Goal: Communication & Community: Answer question/provide support

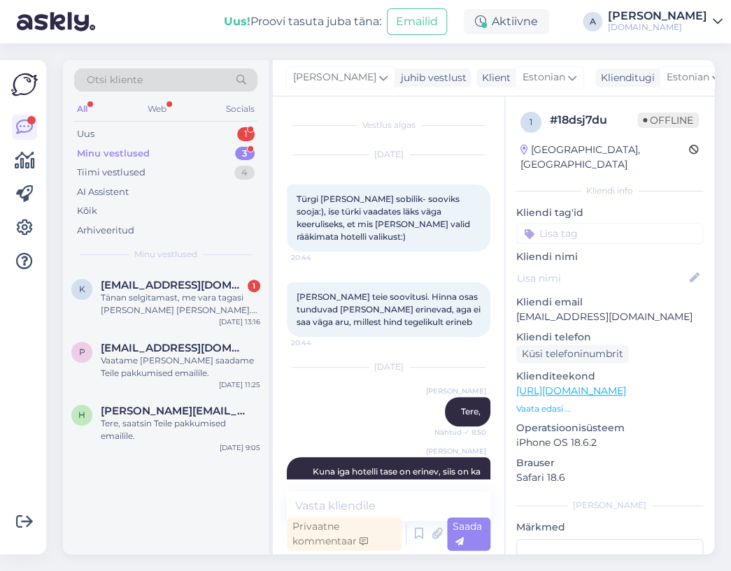
scroll to position [1394, 0]
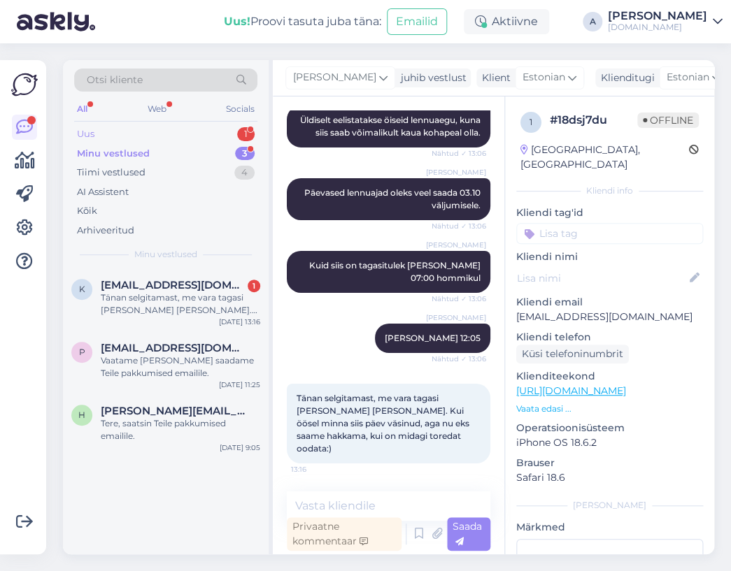
click at [189, 132] on div "Uus 1" at bounding box center [165, 134] width 183 height 20
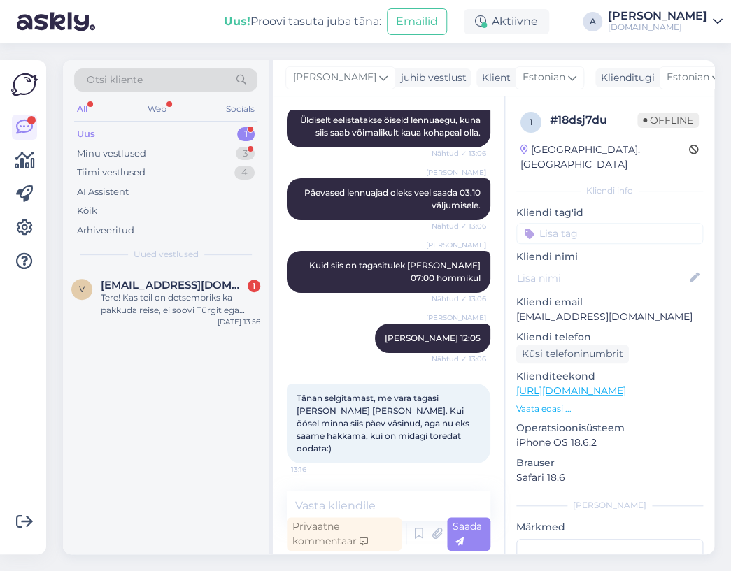
click at [182, 264] on div "Otsi kliente All Web Socials Uus 1 Minu vestlused 3 Tiimi vestlused 4 AI Assist…" at bounding box center [166, 164] width 206 height 209
click at [185, 278] on div "v [EMAIL_ADDRESS][DOMAIN_NAME] 1 Tere! Kas teil on detsembriks ka pakkuda reise…" at bounding box center [166, 300] width 206 height 63
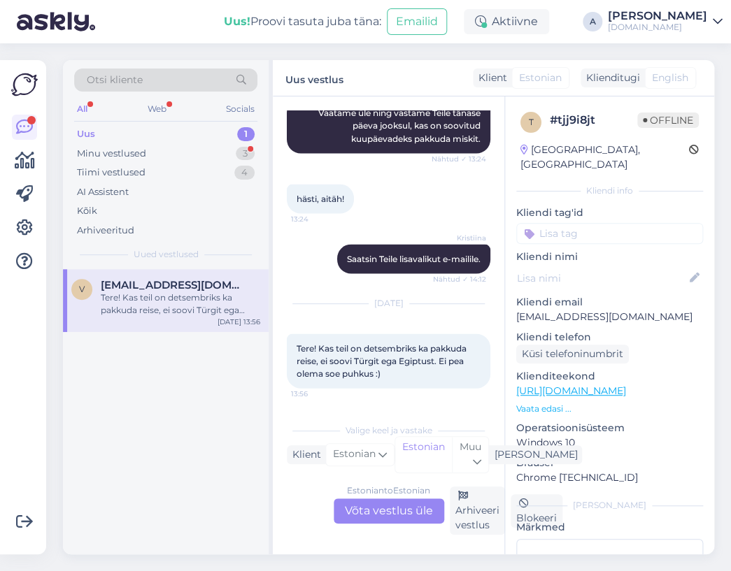
click at [408, 515] on div "Estonian to Estonian Võta vestlus üle" at bounding box center [389, 511] width 110 height 25
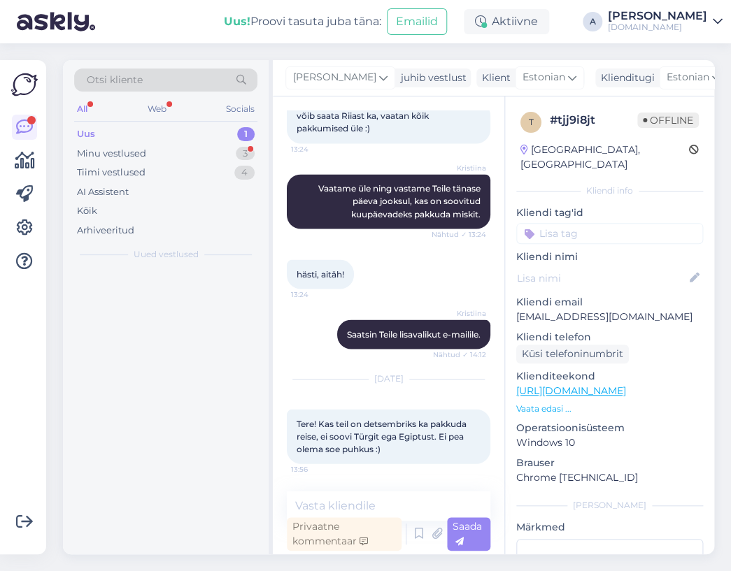
scroll to position [715, 0]
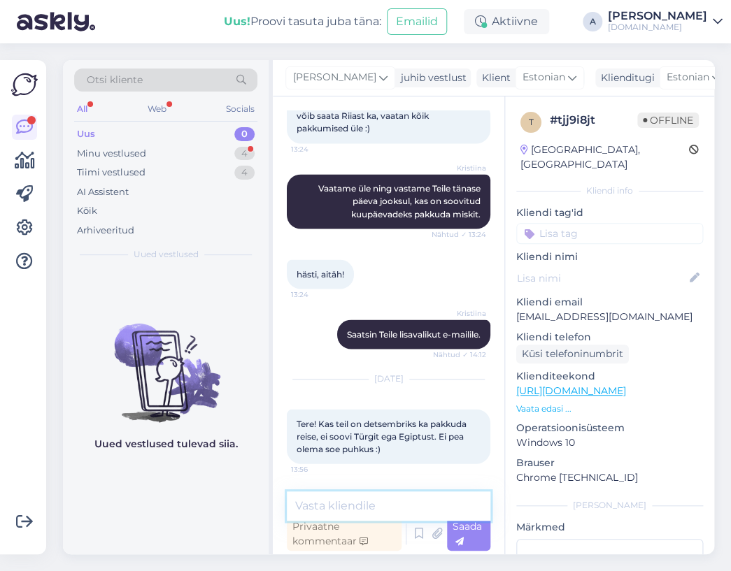
click at [405, 503] on textarea at bounding box center [388, 506] width 203 height 29
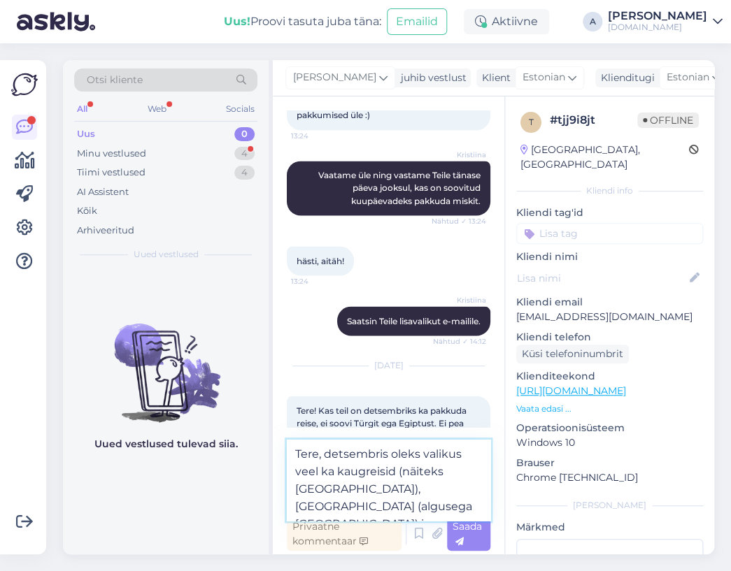
scroll to position [767, 0]
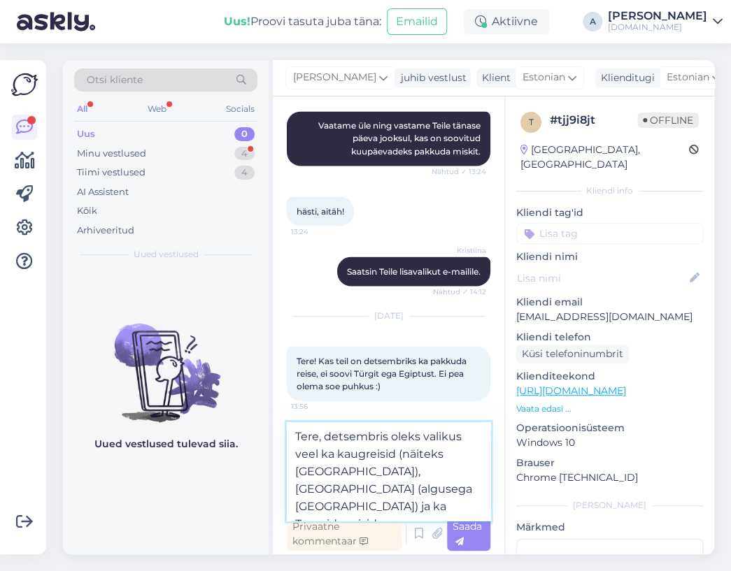
type textarea "Tere, detsembris oleks valikus veel ka kaugreisid (näiteks [GEOGRAPHIC_DATA]), …"
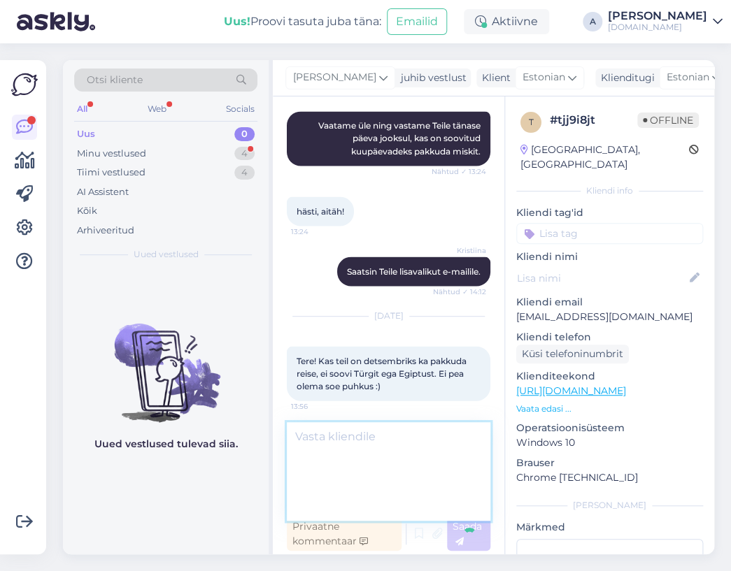
scroll to position [801, 0]
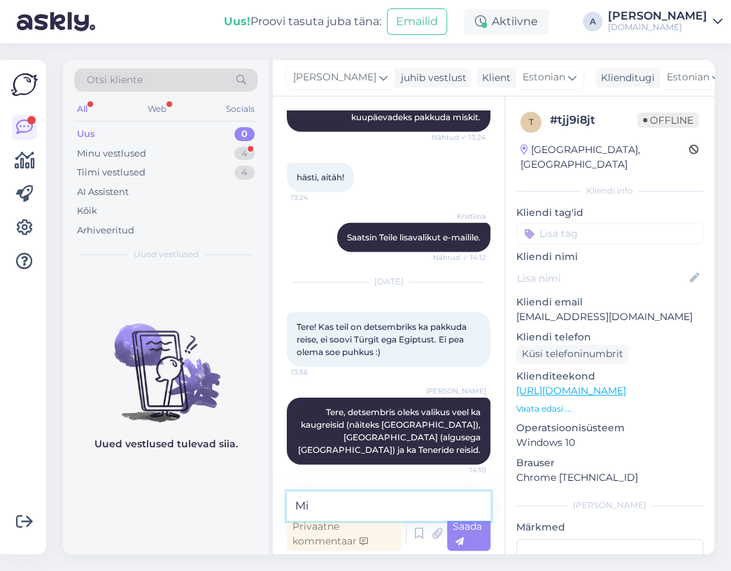
type textarea "M"
type textarea "N"
type textarea "Mis oleks Teile sobiv reisi eelarve?"
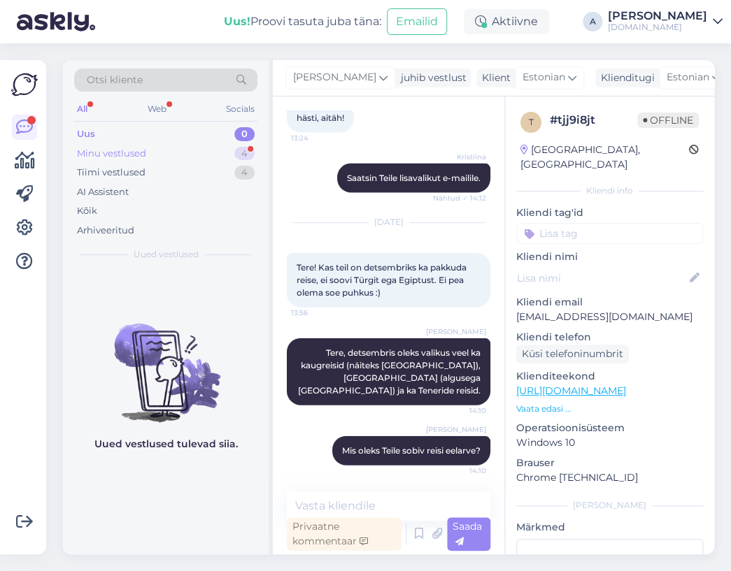
click at [242, 148] on div "4" at bounding box center [244, 154] width 20 height 14
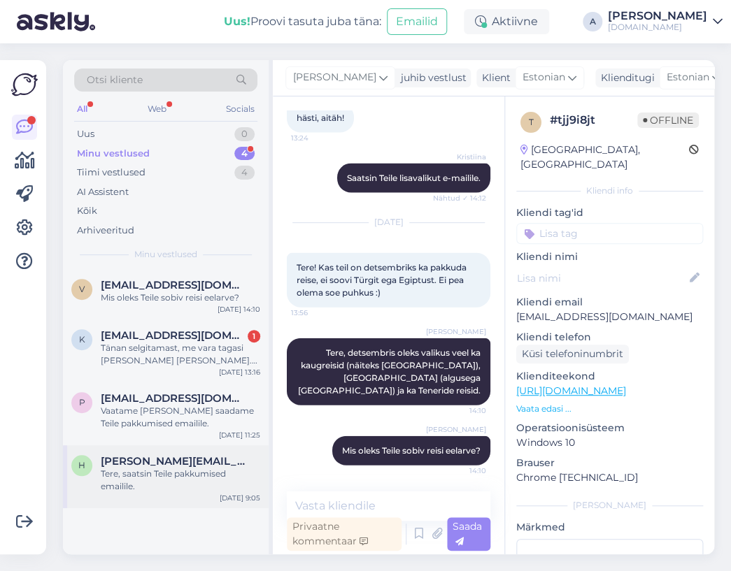
click at [182, 481] on div "Tere, saatsin Teile pakkumised emailile." at bounding box center [180, 480] width 159 height 25
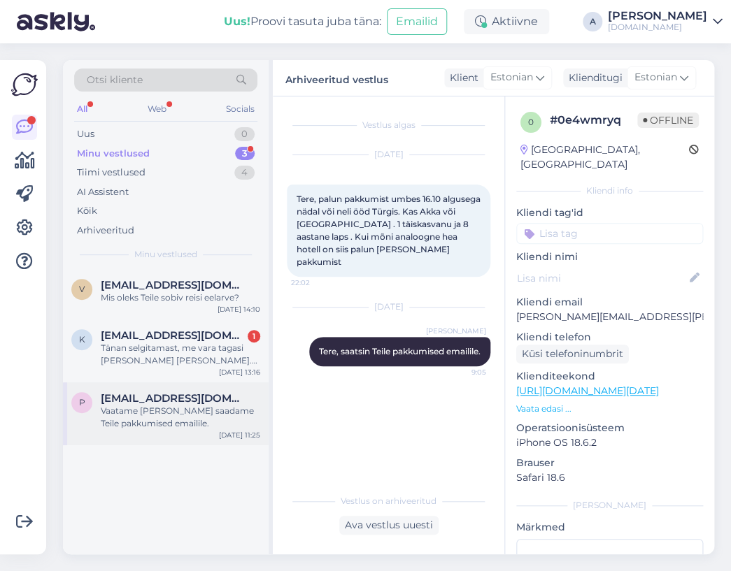
click at [234, 424] on div "Vaatame [PERSON_NAME] saadame Teile pakkumised emailile." at bounding box center [180, 417] width 159 height 25
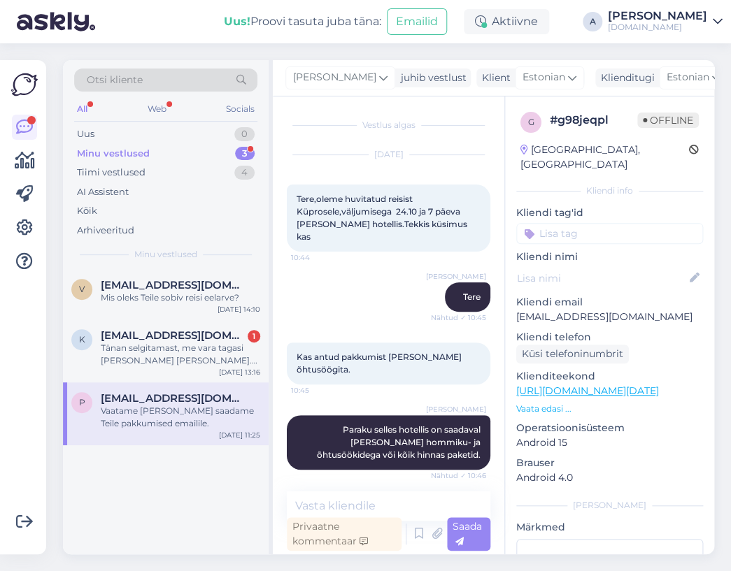
scroll to position [783, 0]
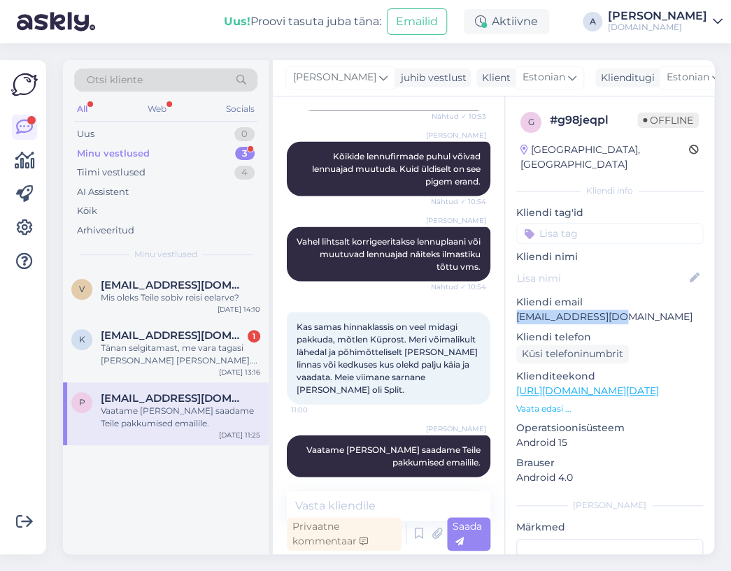
copy p "[EMAIL_ADDRESS][DOMAIN_NAME]"
drag, startPoint x: 634, startPoint y: 304, endPoint x: 513, endPoint y: 305, distance: 121.0
click at [513, 305] on div "g # g98jeqpl Offline [GEOGRAPHIC_DATA], [GEOGRAPHIC_DATA] Kliendi info Kliendi …" at bounding box center [609, 390] width 209 height 589
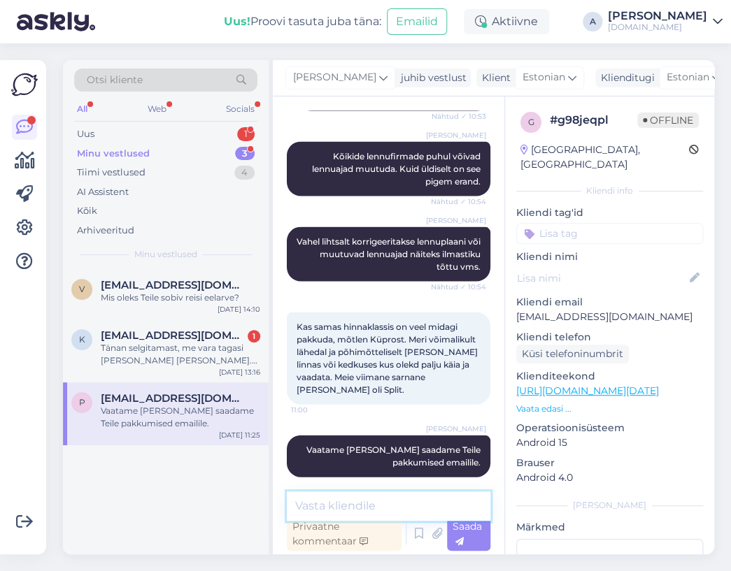
click at [362, 512] on textarea at bounding box center [388, 506] width 203 height 29
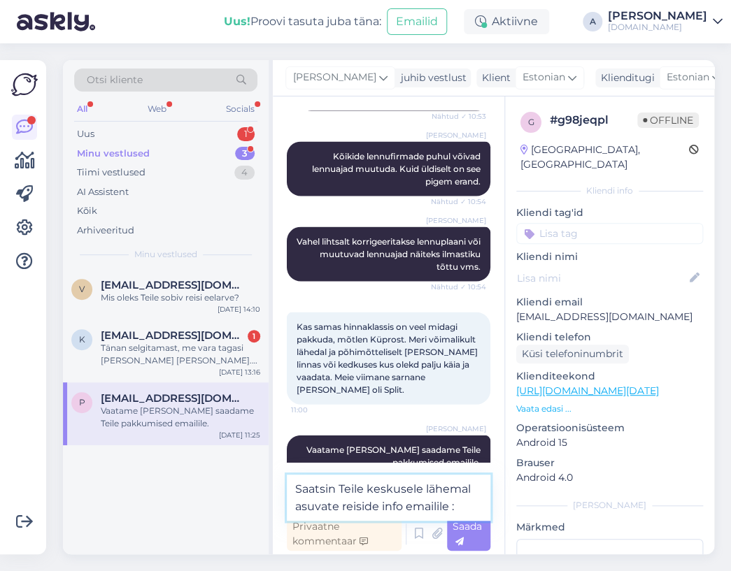
type textarea "Saatsin Teile keskusele lähemal asuvate reiside info emailile :)"
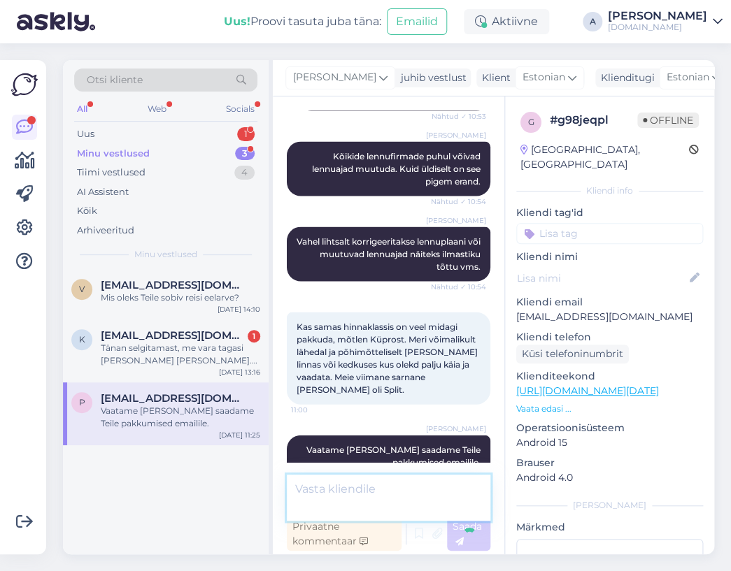
scroll to position [855, 0]
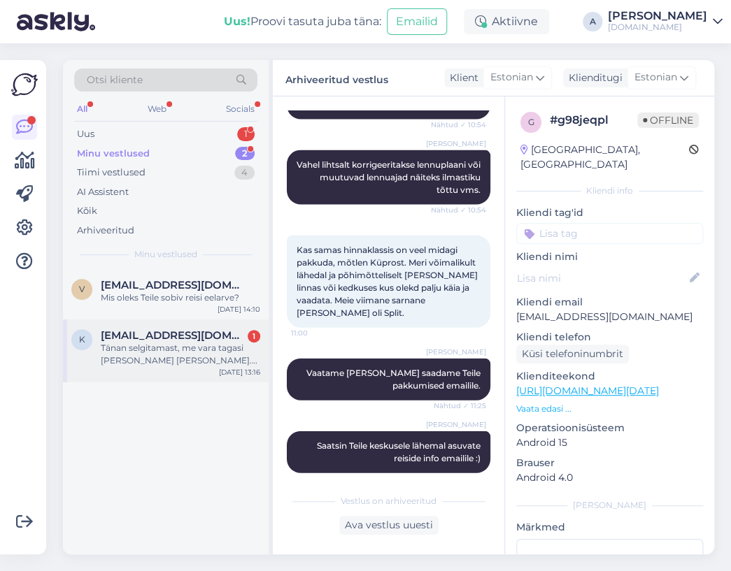
click at [192, 338] on span "[EMAIL_ADDRESS][DOMAIN_NAME]" at bounding box center [173, 335] width 145 height 13
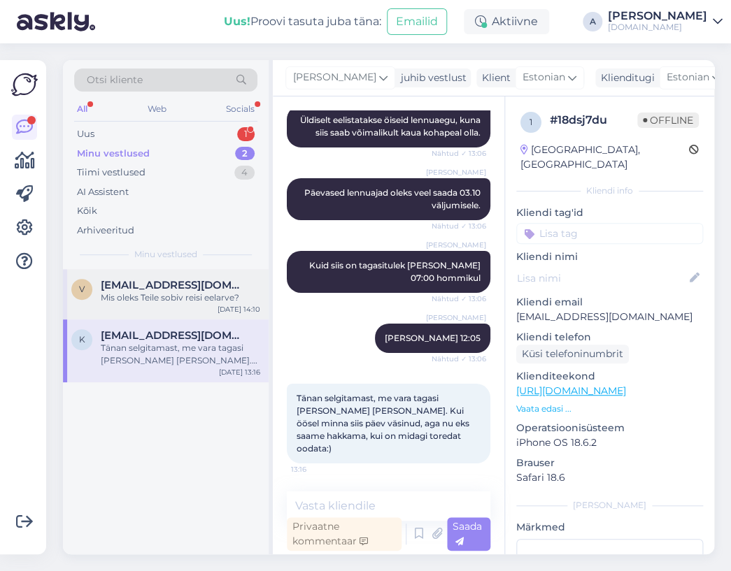
click at [187, 294] on div "Mis oleks Teile sobiv reisi eelarve?" at bounding box center [180, 298] width 159 height 13
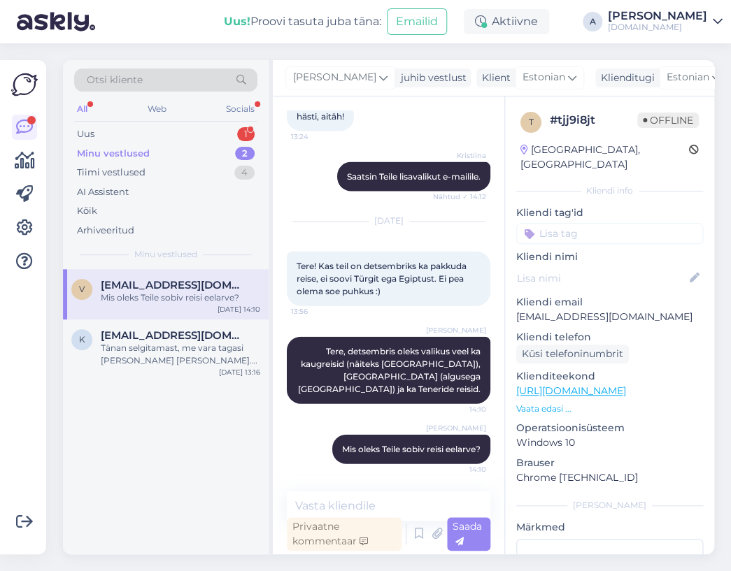
scroll to position [861, 0]
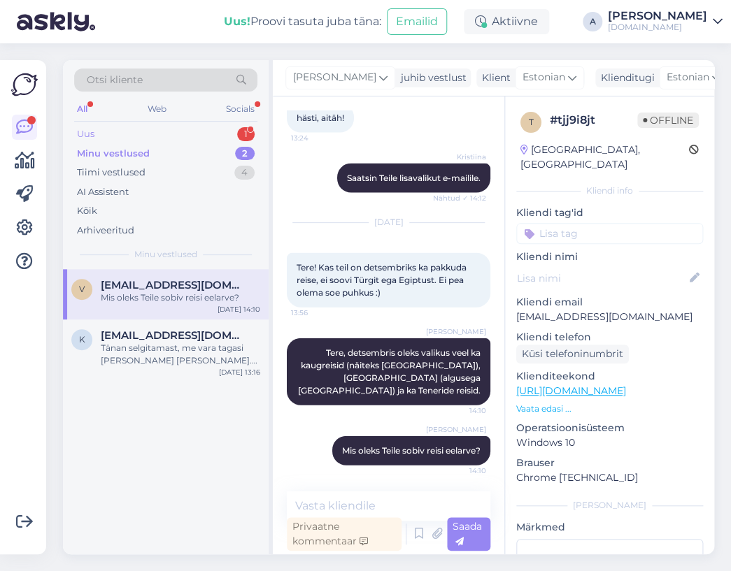
click at [210, 137] on div "Uus 1" at bounding box center [165, 134] width 183 height 20
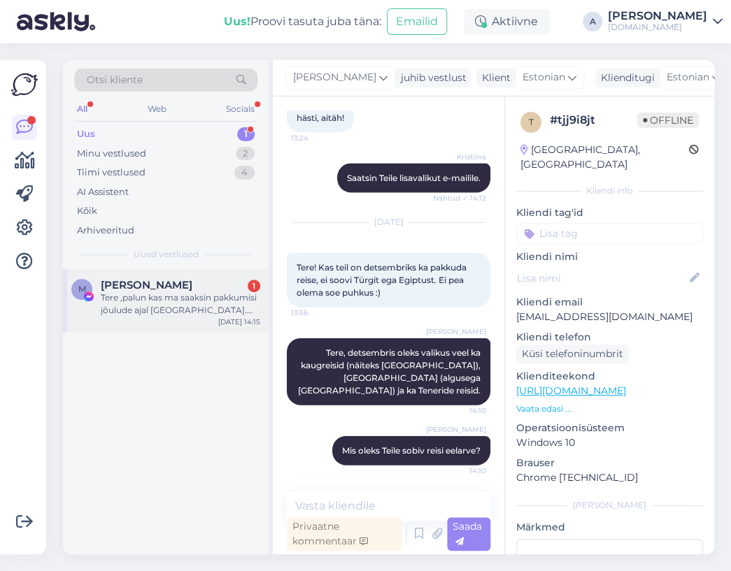
click at [203, 286] on div "[PERSON_NAME] 1" at bounding box center [180, 285] width 159 height 13
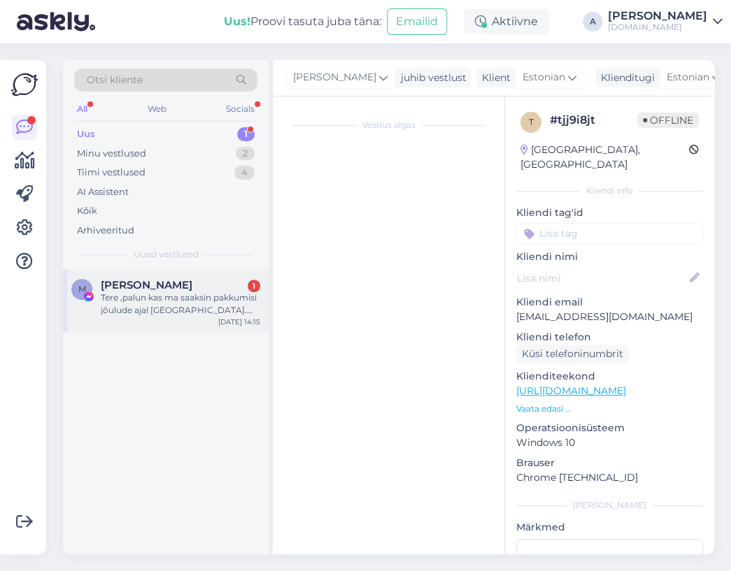
scroll to position [10461, 0]
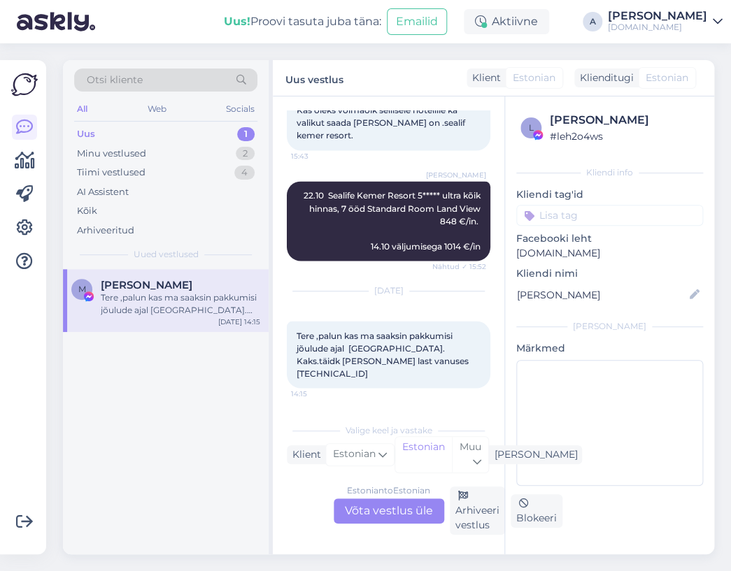
click at [403, 501] on div "Estonian to Estonian Võta vestlus üle" at bounding box center [389, 511] width 110 height 25
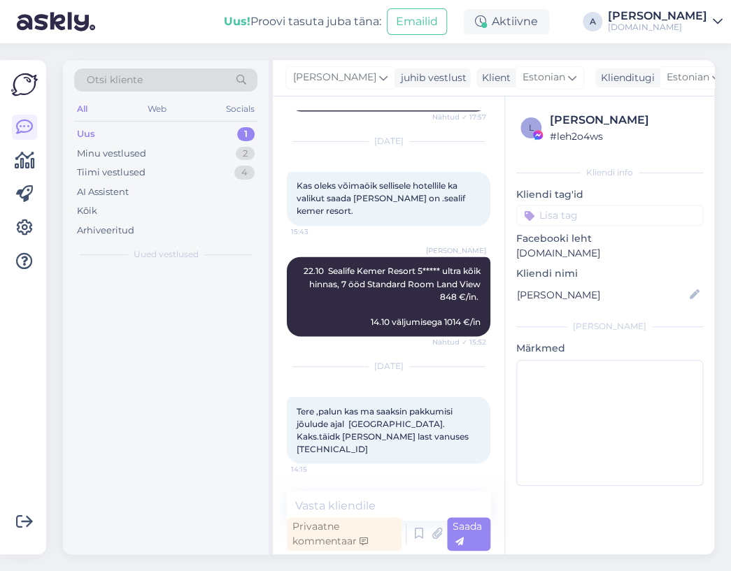
scroll to position [10384, 0]
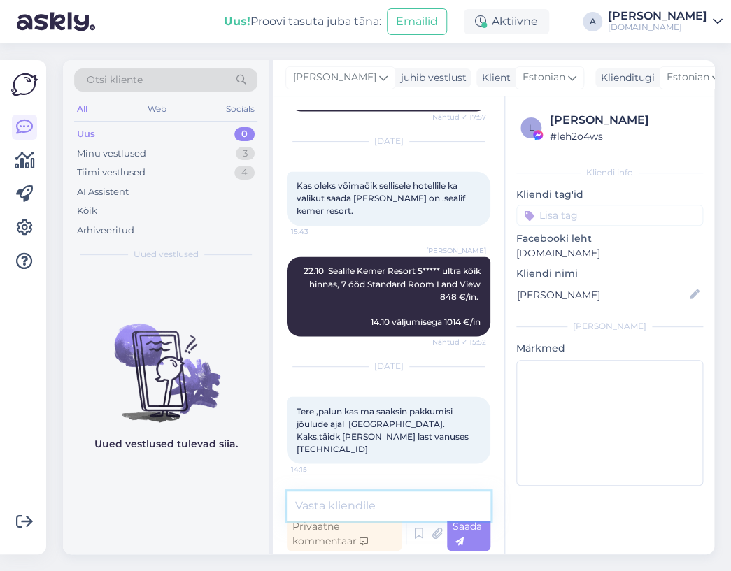
click at [396, 503] on textarea at bounding box center [388, 506] width 203 height 29
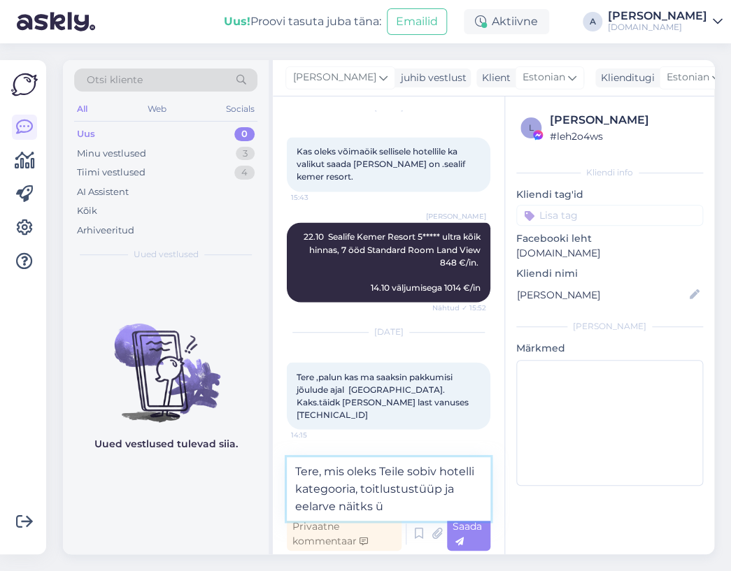
scroll to position [10436, 0]
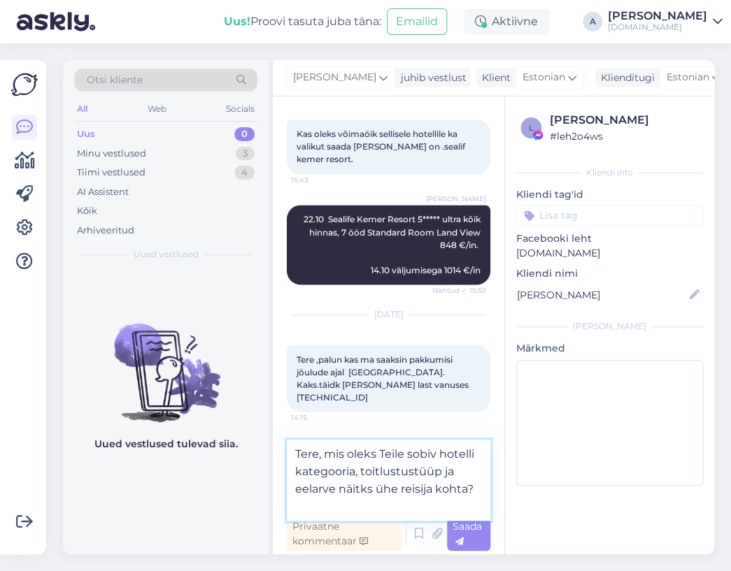
click at [362, 489] on textarea "Tere, mis oleks Teile sobiv hotelli kategooria, toitlustustüüp ja eelarve näitk…" at bounding box center [388, 480] width 203 height 81
type textarea "Tere, mis oleks Teile sobiv hotelli kategooria, toitlustustüüp ja eelarve näite…"
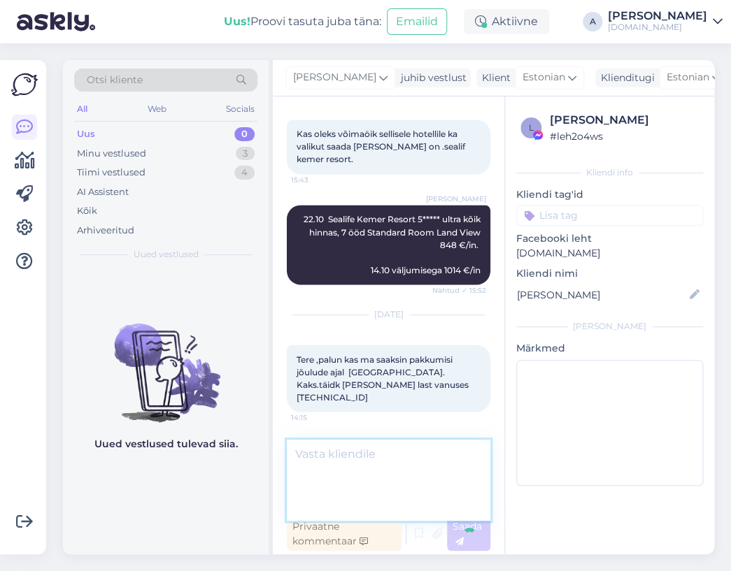
scroll to position [10470, 0]
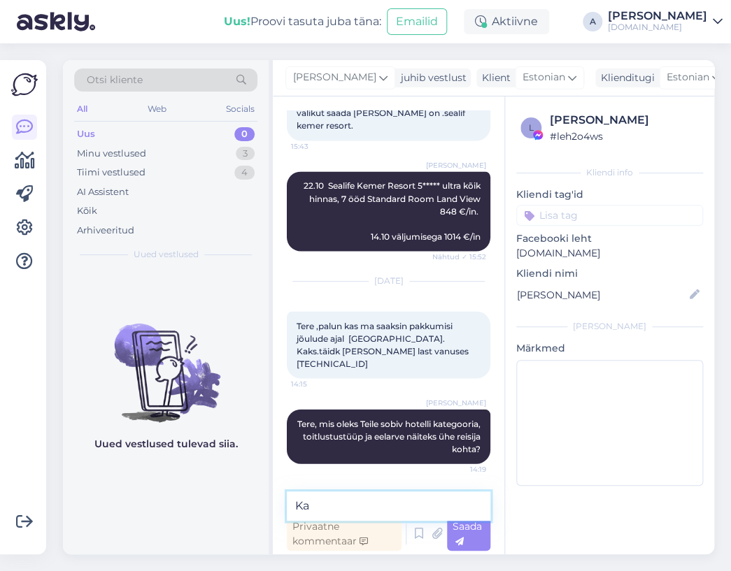
type textarea "K"
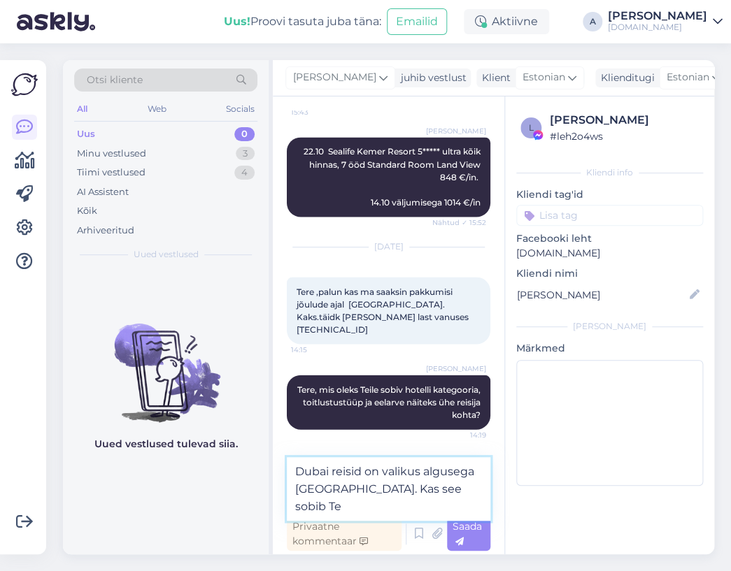
scroll to position [10504, 0]
type textarea "Dubai reisid on valikus algusega [GEOGRAPHIC_DATA]. Kas see sobib Teile"
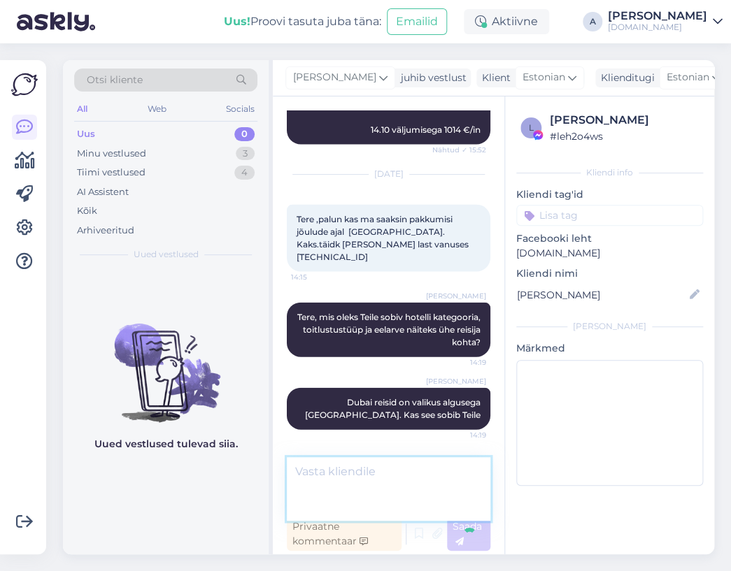
scroll to position [10542, 0]
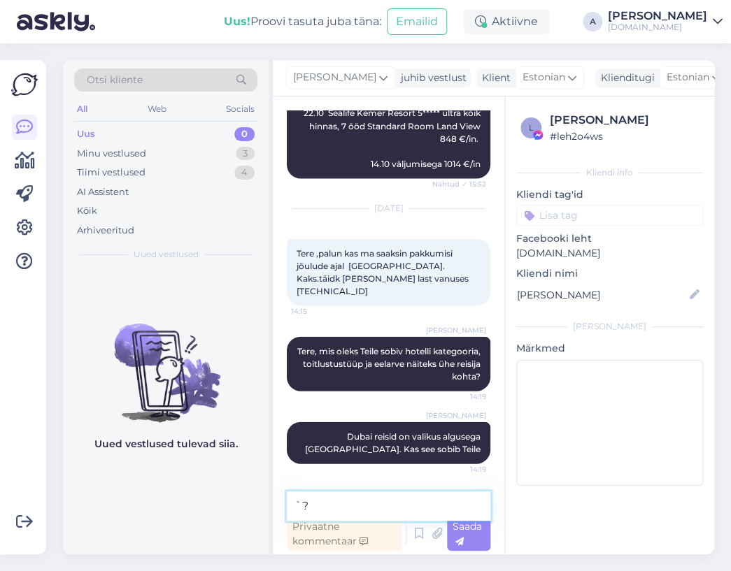
type textarea "`"
type textarea "?"
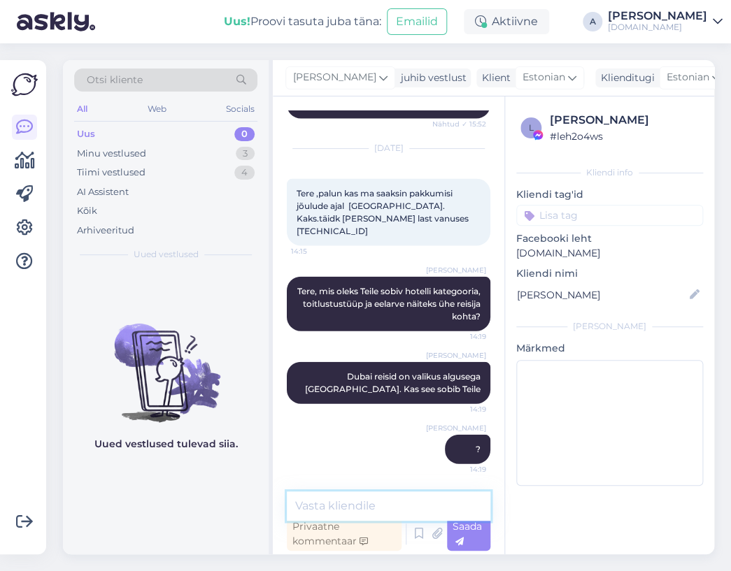
scroll to position [10602, 0]
click at [213, 157] on div "Minu vestlused 3" at bounding box center [165, 154] width 183 height 20
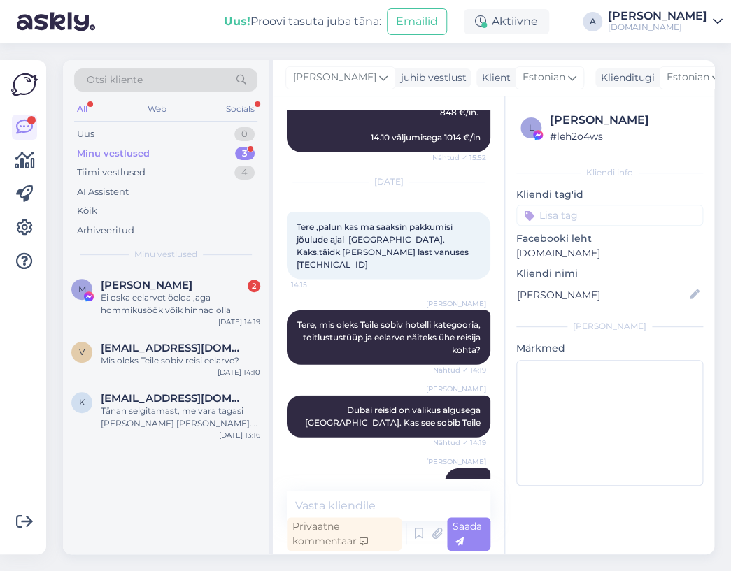
scroll to position [10456, 0]
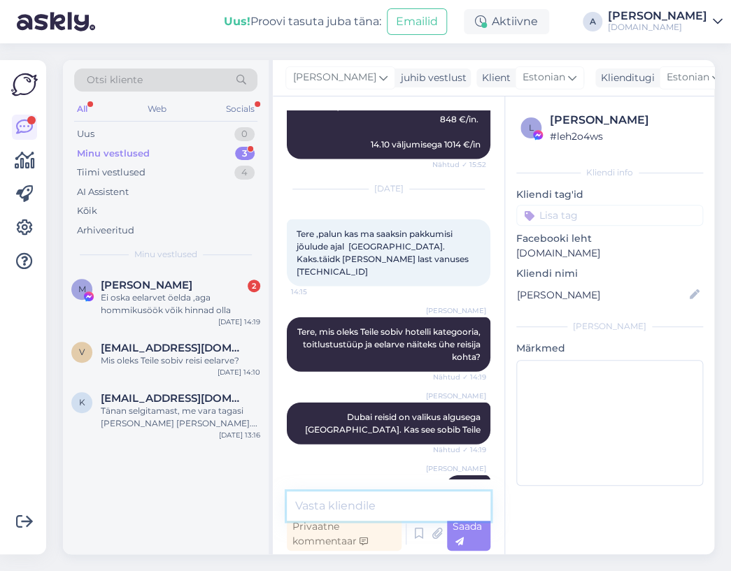
click at [378, 506] on textarea at bounding box center [388, 506] width 203 height 29
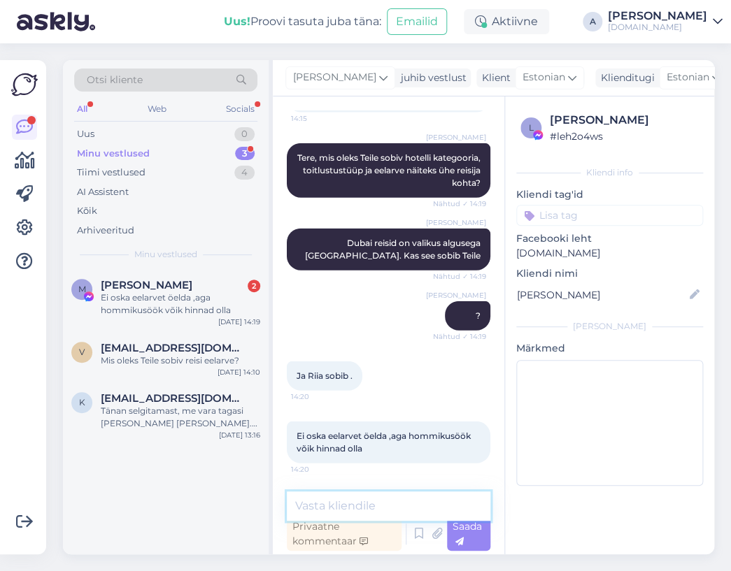
scroll to position [10735, 0]
click at [398, 506] on textarea at bounding box center [388, 506] width 203 height 29
type textarea "R"
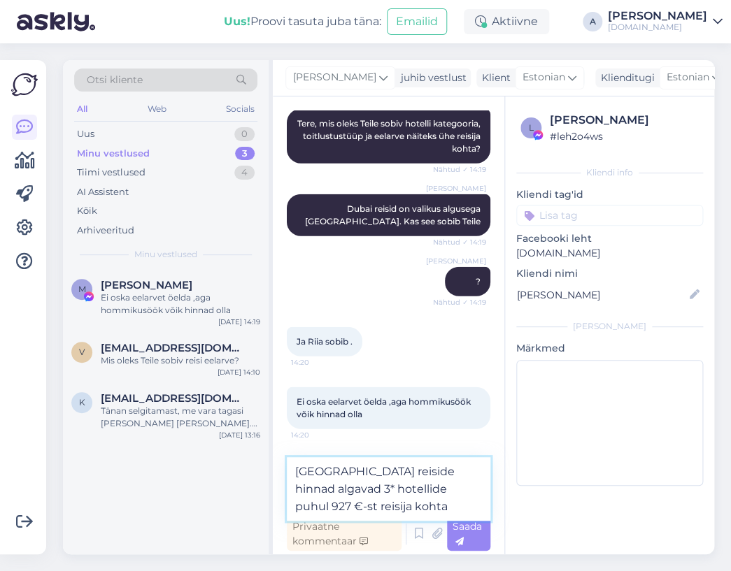
type textarea "[GEOGRAPHIC_DATA] reiside hinnad algavad 3* hotellide puhul 927 €-st reisija ko…"
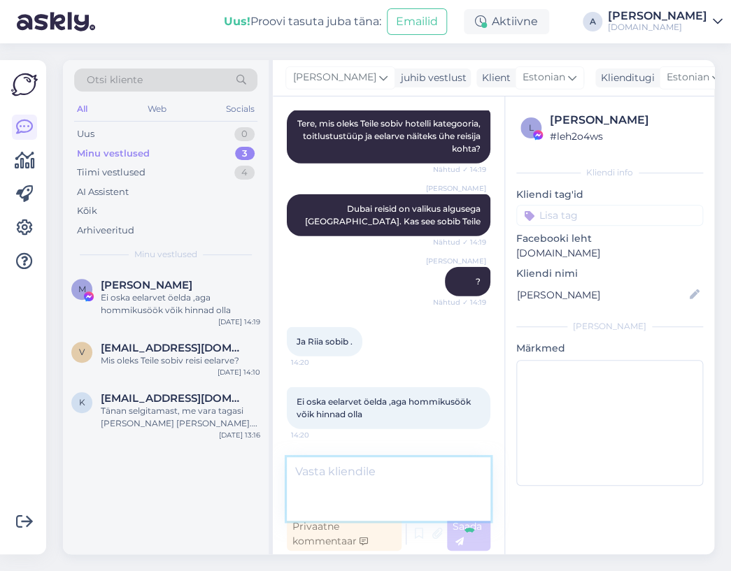
scroll to position [10808, 0]
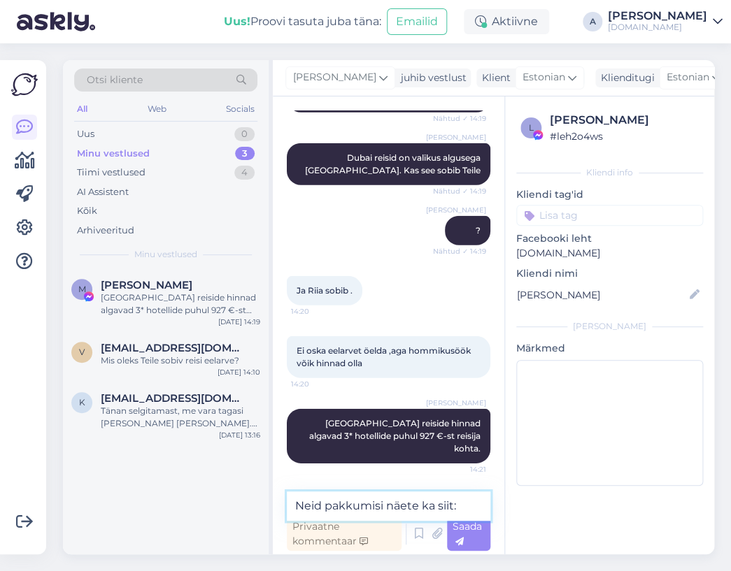
paste textarea "[URL][DOMAIN_NAME][DATE]"
type textarea "Neid pakkumisi näete ka siit: [URL][DOMAIN_NAME][DATE]"
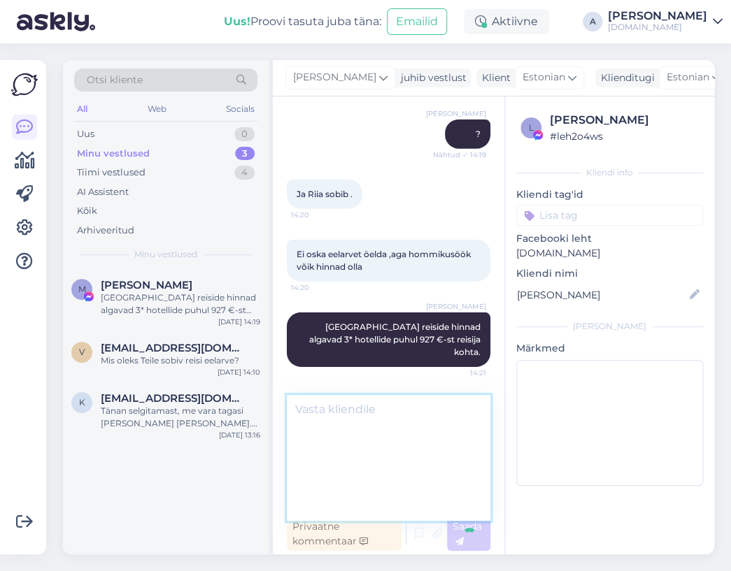
scroll to position [0, 0]
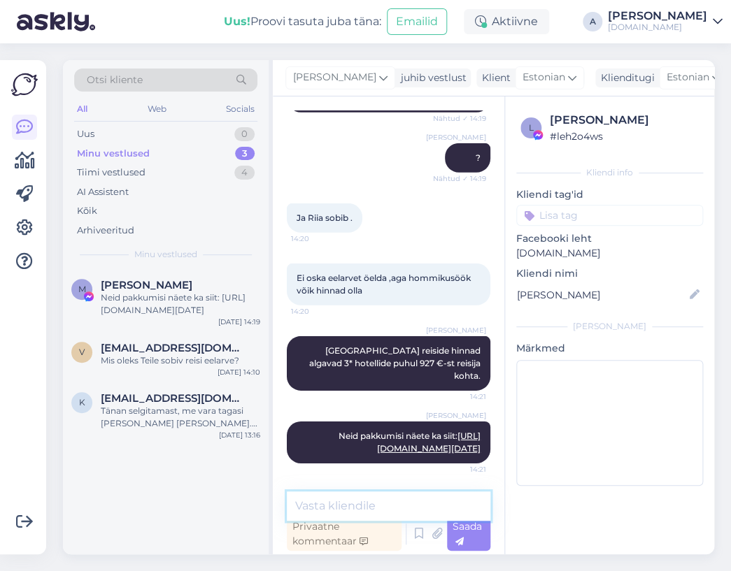
click at [385, 504] on textarea at bounding box center [388, 506] width 203 height 29
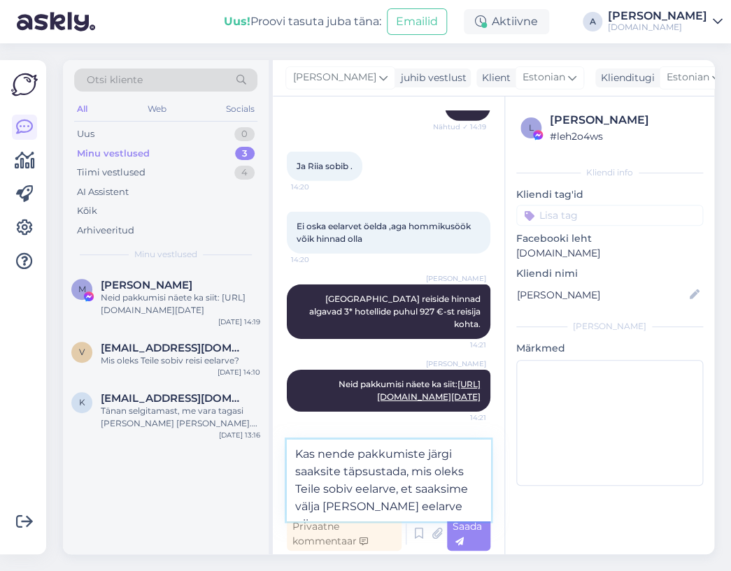
scroll to position [11088, 0]
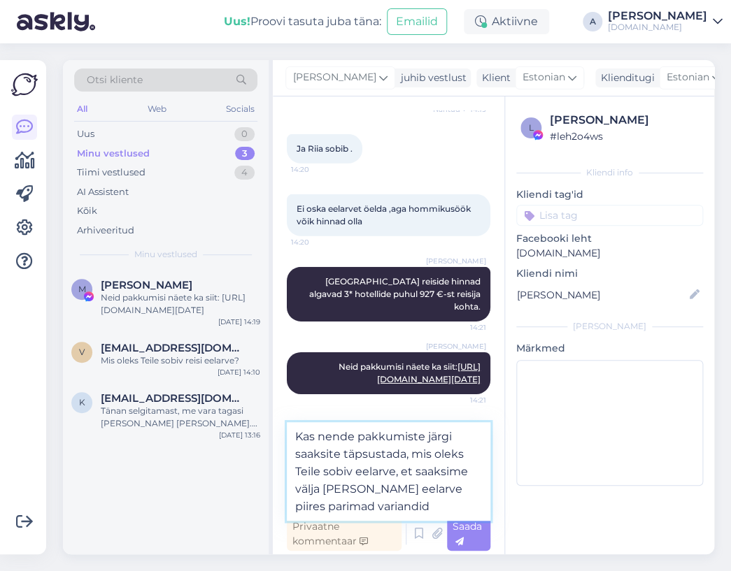
type textarea "Kas nende pakkumiste järgi saaksite täpsustada, mis oleks Teile sobiv eelarve, …"
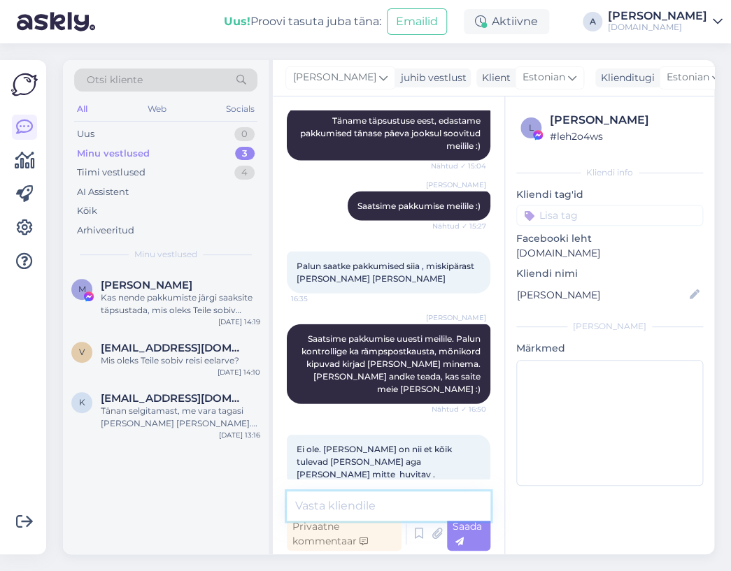
scroll to position [11117, 0]
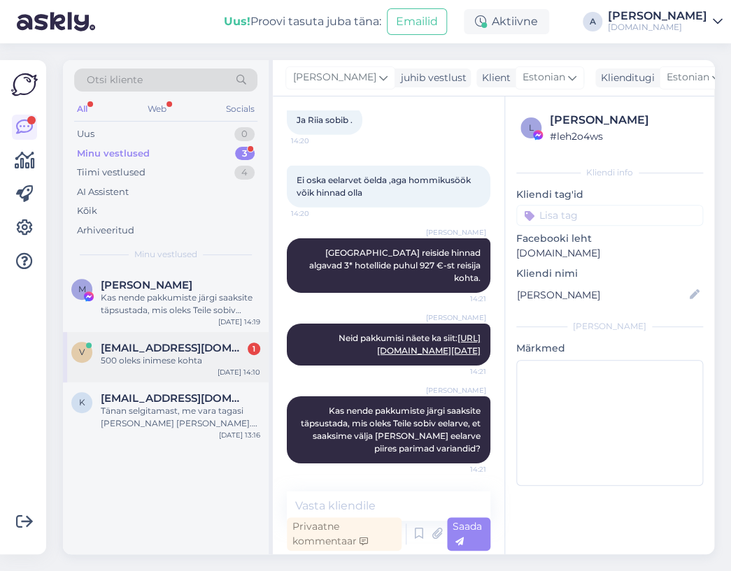
click at [228, 367] on div "[DATE] 14:10" at bounding box center [238, 372] width 43 height 10
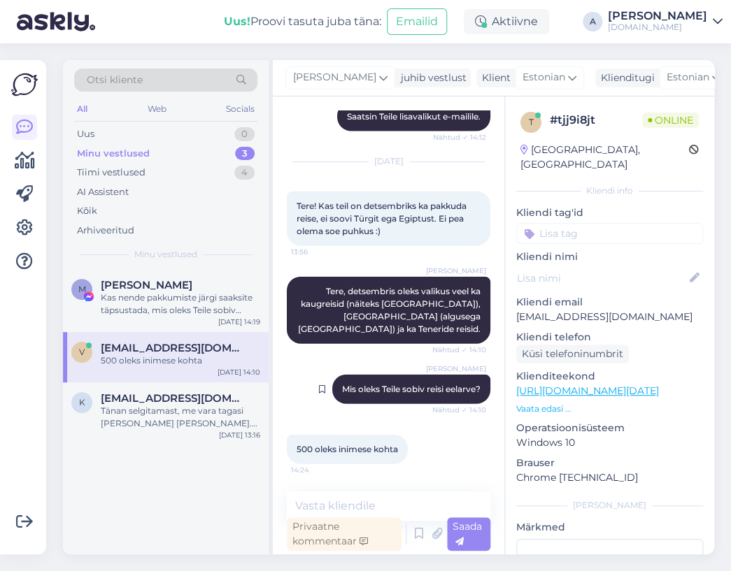
scroll to position [921, 0]
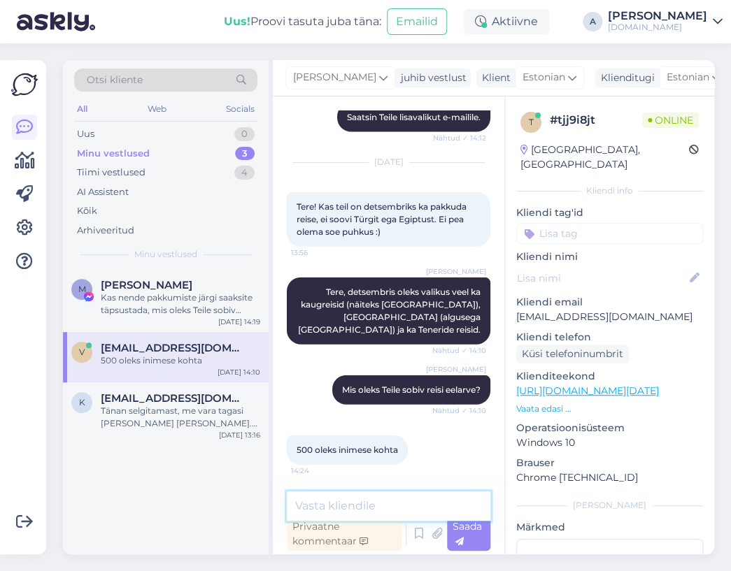
click at [406, 513] on textarea at bounding box center [388, 506] width 203 height 29
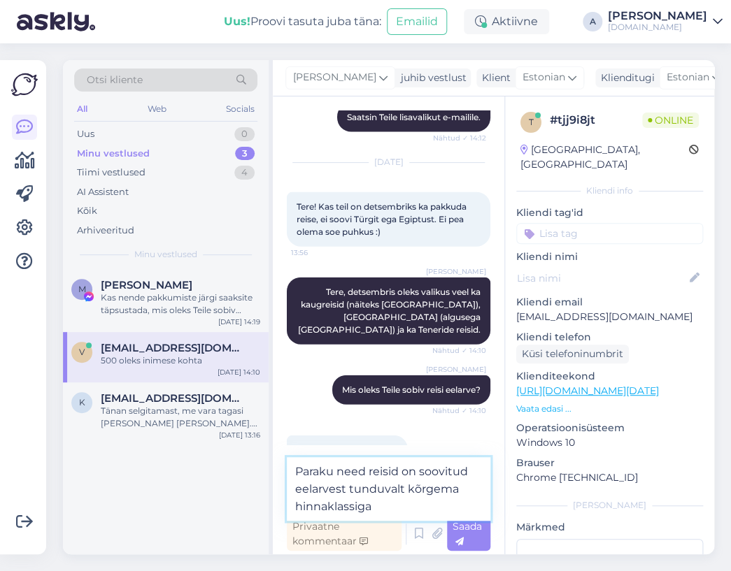
type textarea "Paraku need reisid on soovitud eelarvest tunduvalt kõrgema hinnaklassiga."
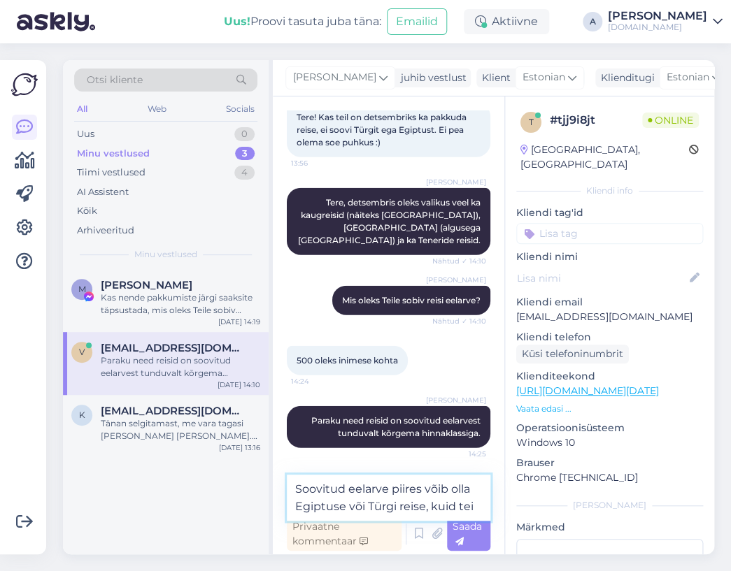
scroll to position [1028, 0]
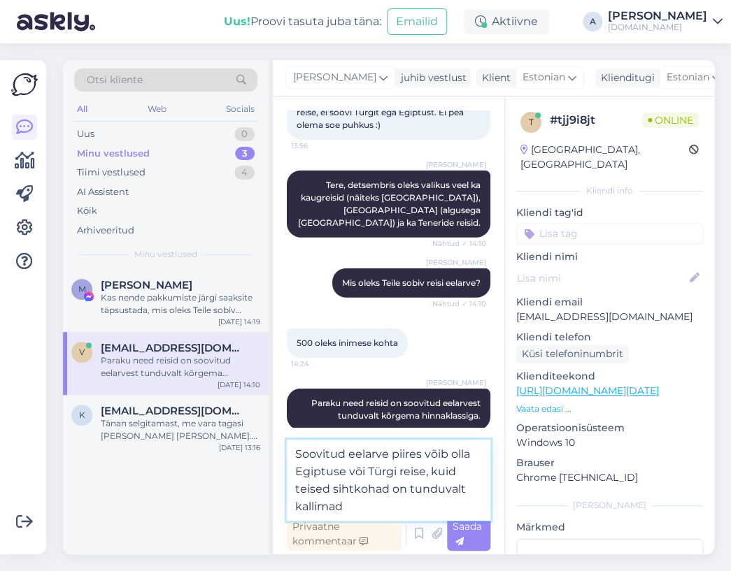
type textarea "Soovitud eelarve piires võib olla Egiptuse või Türgi reise, kuid teised sihtkoh…"
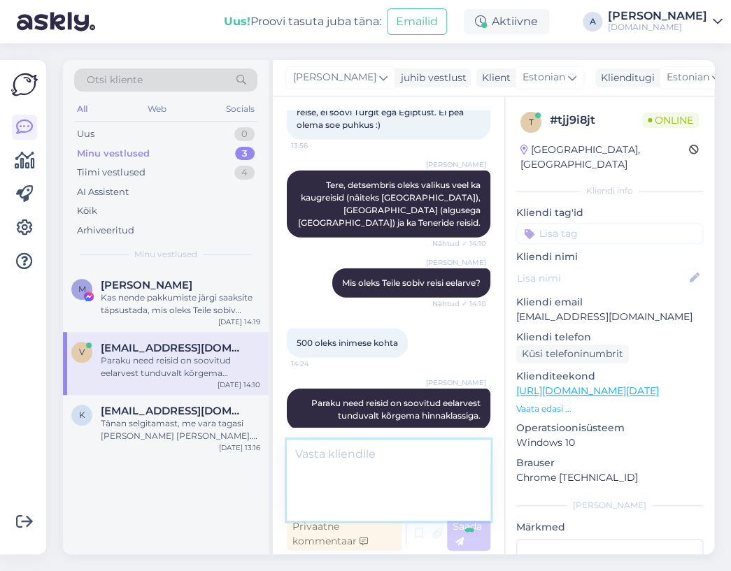
scroll to position [1079, 0]
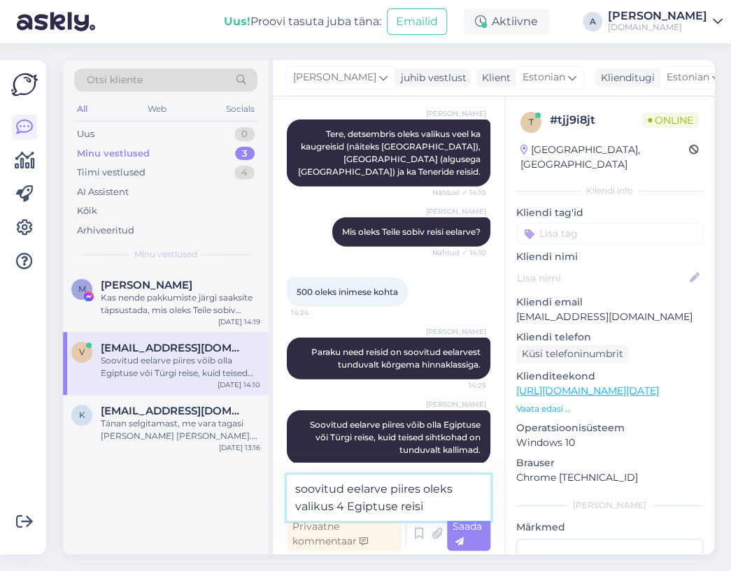
type textarea "soovitud eelarve piires oleks valikus 4 Egiptuse reisi:"
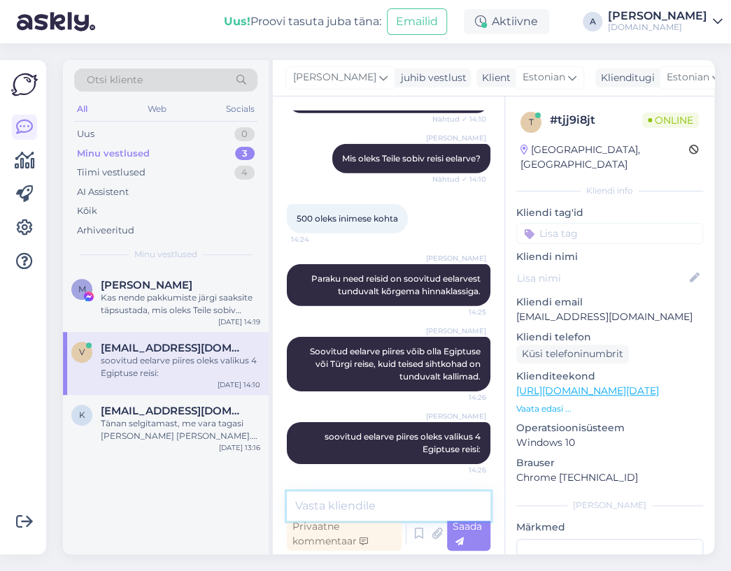
paste textarea "[URL][DOMAIN_NAME][DATE]"
type textarea "[URL][DOMAIN_NAME][DATE]"
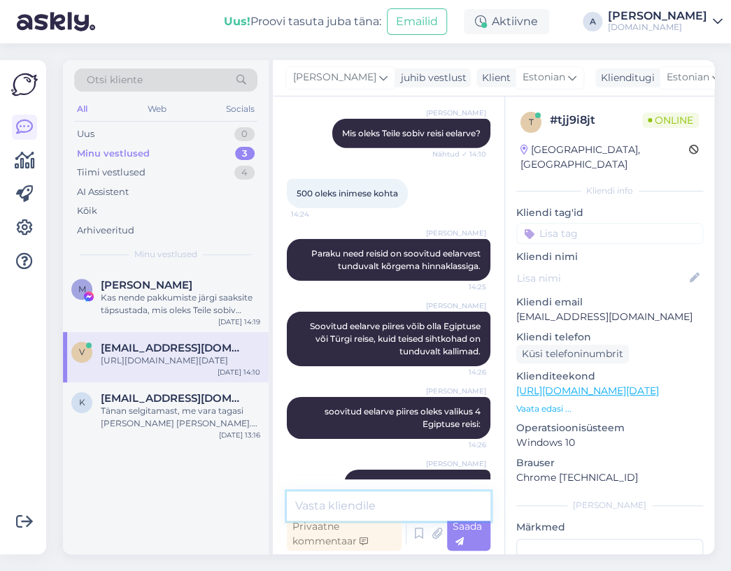
scroll to position [1247, 0]
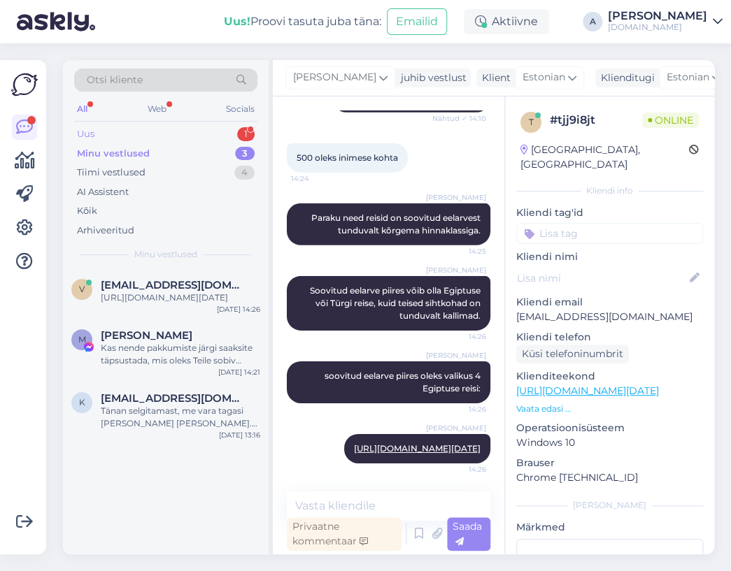
click at [207, 136] on div "Uus 1" at bounding box center [165, 134] width 183 height 20
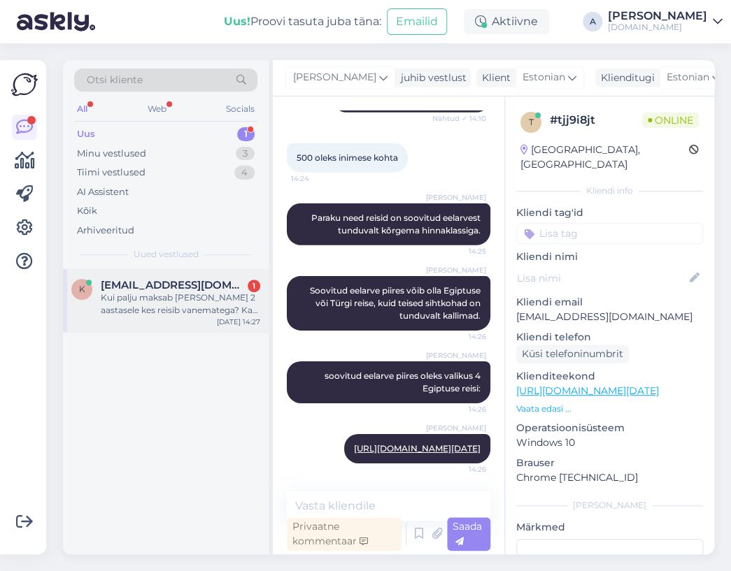
click at [211, 284] on span "[EMAIL_ADDRESS][DOMAIN_NAME]" at bounding box center [173, 285] width 145 height 13
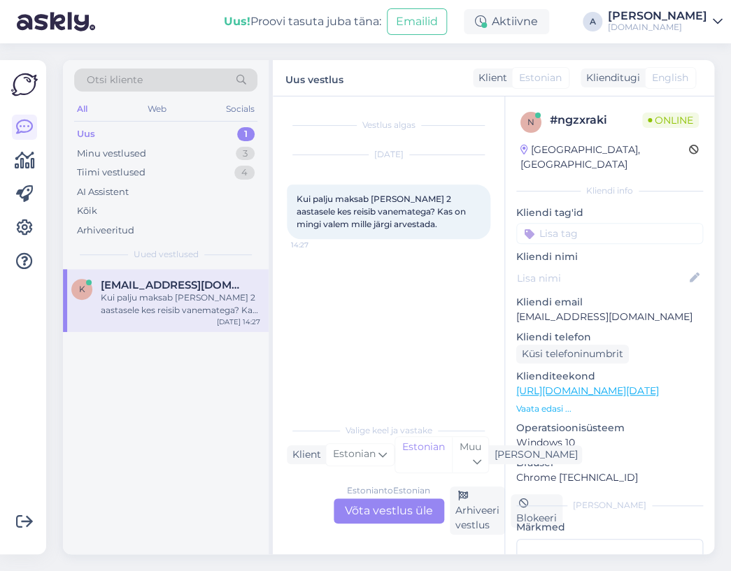
click at [370, 510] on div "Estonian to Estonian Võta vestlus üle" at bounding box center [389, 511] width 110 height 25
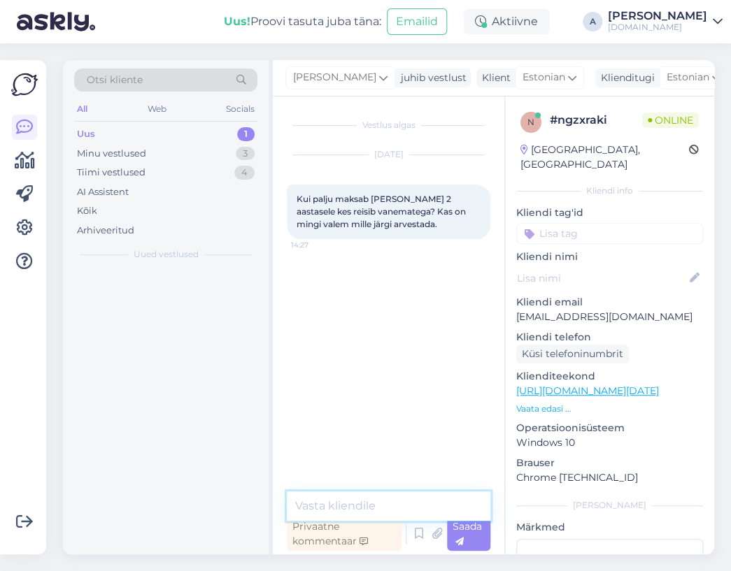
click at [364, 507] on textarea at bounding box center [388, 506] width 203 height 29
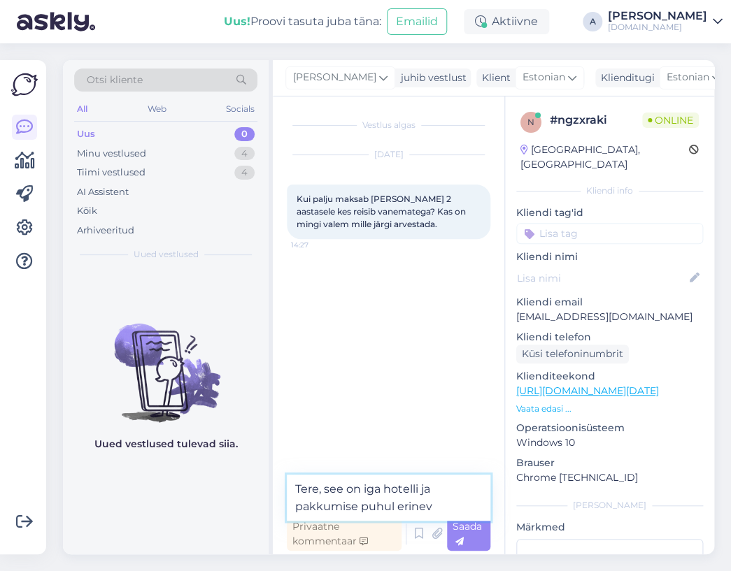
type textarea "Tere, see on iga hotelli ja pakkumise puhul erinev."
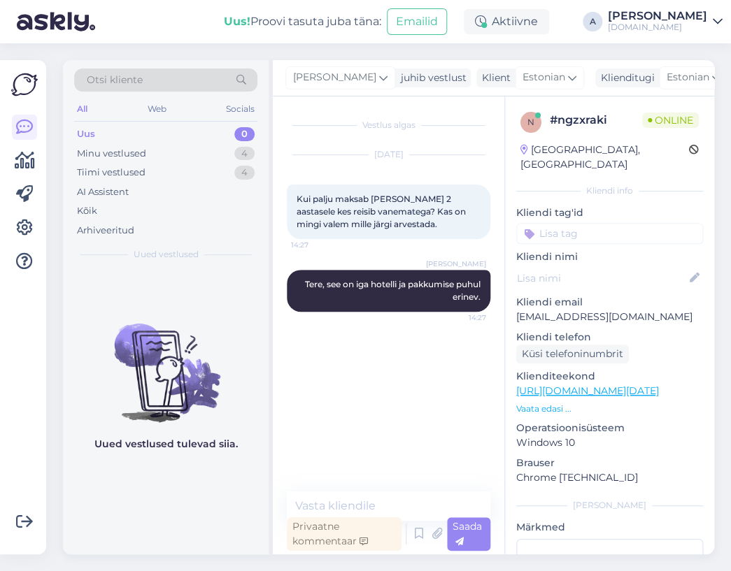
click at [576, 385] on link "[URL][DOMAIN_NAME][DATE]" at bounding box center [587, 391] width 143 height 13
click at [403, 501] on textarea at bounding box center [388, 506] width 203 height 29
type textarea "Mis [PERSON_NAME] Teile silma jäi?"
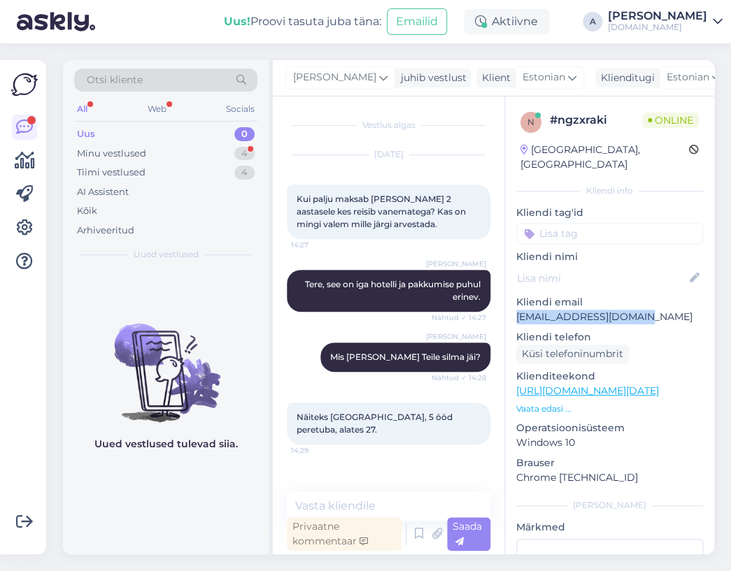
drag, startPoint x: 636, startPoint y: 300, endPoint x: 515, endPoint y: 304, distance: 121.7
click at [515, 304] on div "n # ngzxraki Online [GEOGRAPHIC_DATA], [GEOGRAPHIC_DATA] Kliendi info Kliendi t…" at bounding box center [609, 390] width 209 height 589
copy p "[EMAIL_ADDRESS][DOMAIN_NAME]"
click at [427, 378] on div "[PERSON_NAME] [PERSON_NAME] Teile silma jäi? Nähtud ✓ 14:28" at bounding box center [388, 357] width 203 height 60
copy p "[EMAIL_ADDRESS][DOMAIN_NAME]"
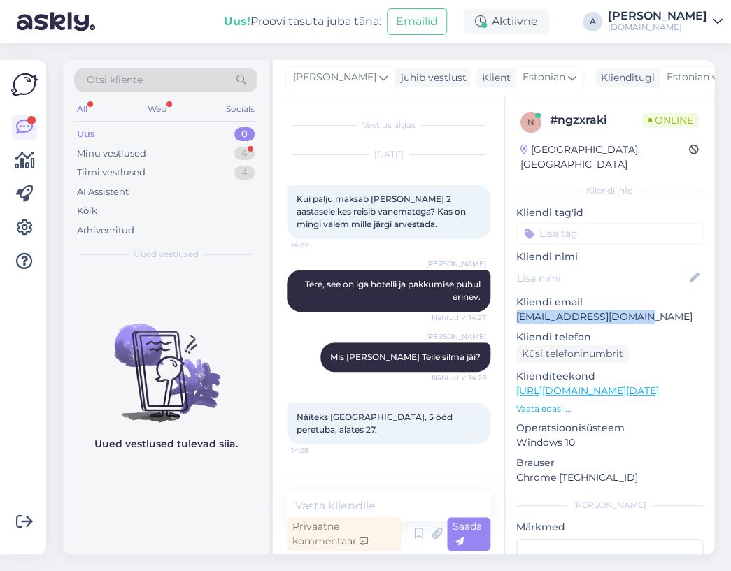
drag, startPoint x: 640, startPoint y: 306, endPoint x: 506, endPoint y: 304, distance: 134.3
click at [508, 304] on div "n # ngzxraki Online [GEOGRAPHIC_DATA], [GEOGRAPHIC_DATA] Kliendi info Kliendi t…" at bounding box center [609, 390] width 209 height 589
click at [348, 489] on div "Vestlus algas [DATE] Kui palju maksab [PERSON_NAME] 2 aastasele kes reisib vane…" at bounding box center [388, 325] width 231 height 458
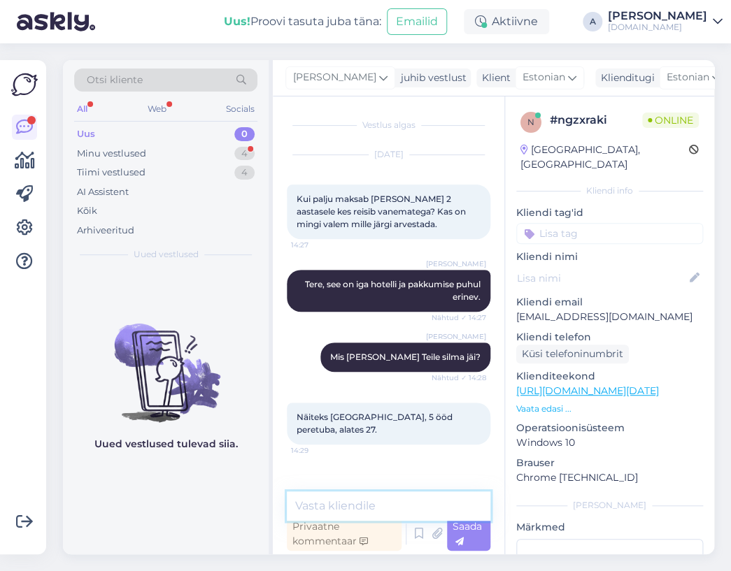
click at [350, 499] on textarea at bounding box center [388, 506] width 203 height 29
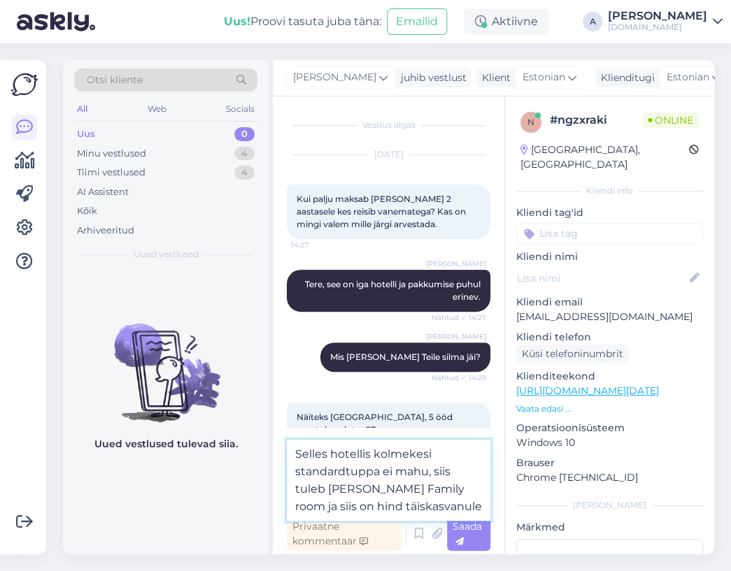
drag, startPoint x: 431, startPoint y: 509, endPoint x: 325, endPoint y: 510, distance: 106.3
click at [325, 510] on textarea "Selles hotellis kolmekesi standardtuppa ei mahu, siis tuleb [PERSON_NAME] Famil…" at bounding box center [388, 480] width 203 height 81
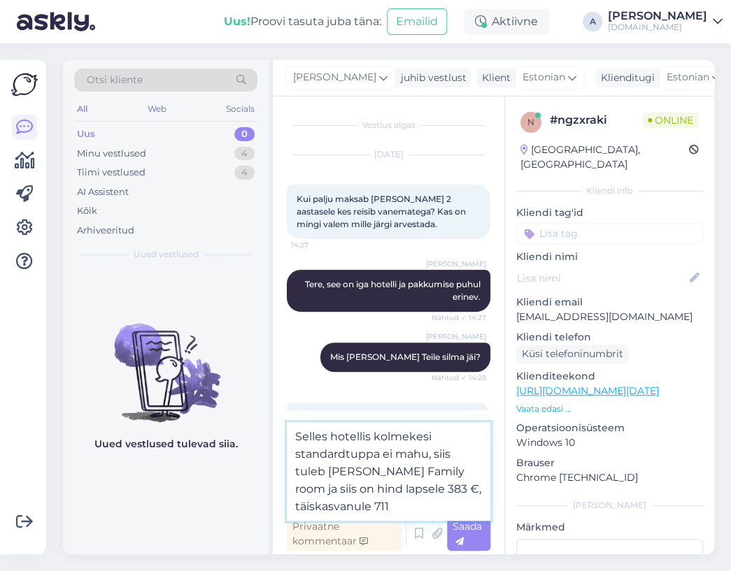
type textarea "Selles hotellis kolmekesi standardtuppa ei mahu, siis tuleb [PERSON_NAME] Famil…"
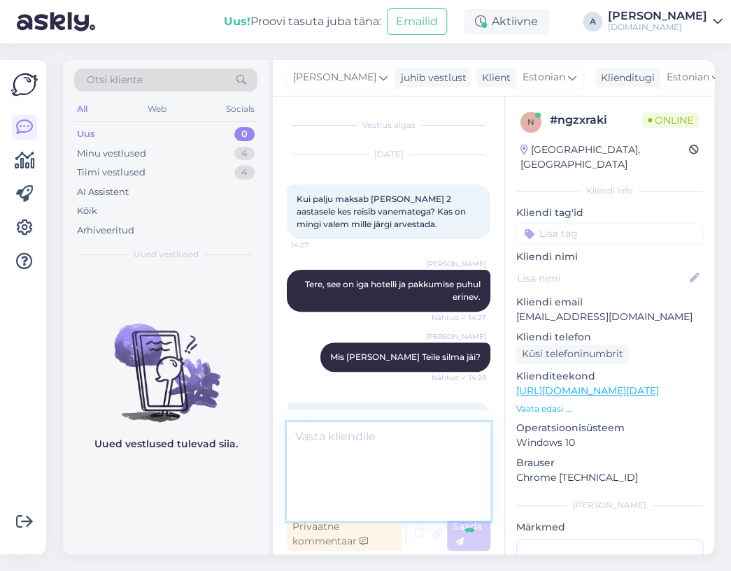
scroll to position [78, 0]
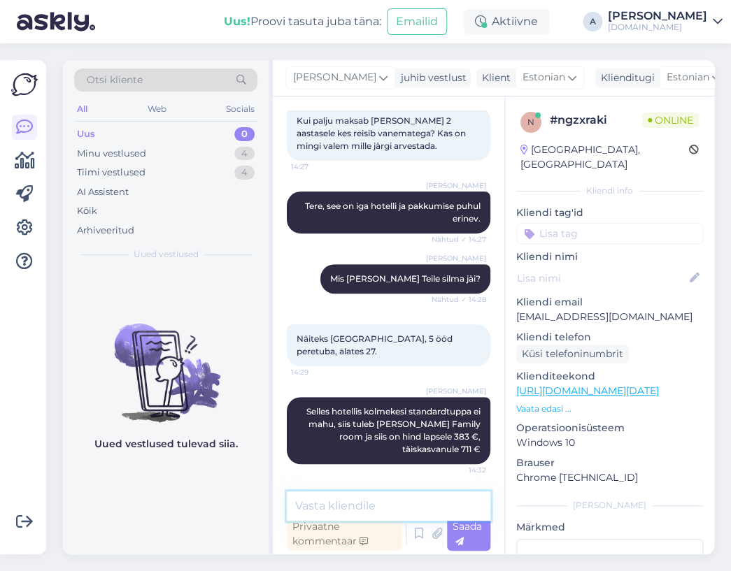
click at [424, 514] on textarea at bounding box center [388, 506] width 203 height 29
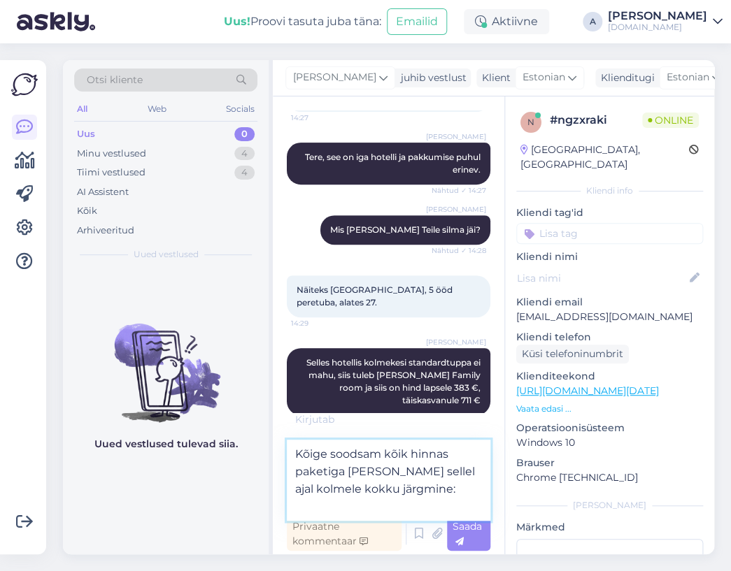
scroll to position [148, 0]
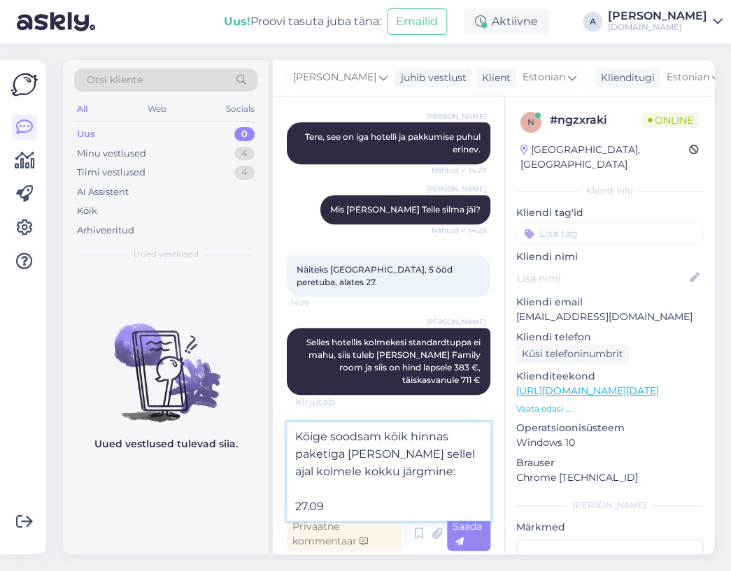
paste textarea "[GEOGRAPHIC_DATA]-Hotel"
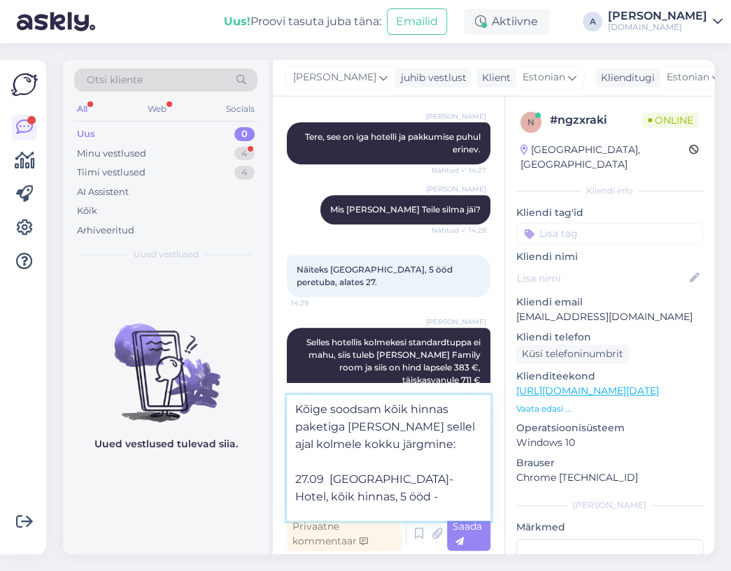
scroll to position [235, 0]
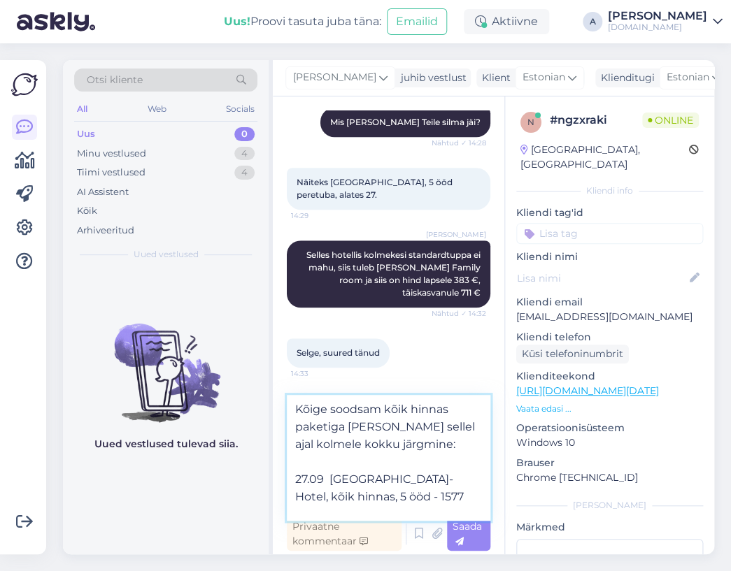
type textarea "Kõige soodsam kõik hinnas paketiga [PERSON_NAME] sellel ajal kolmele kokku järg…"
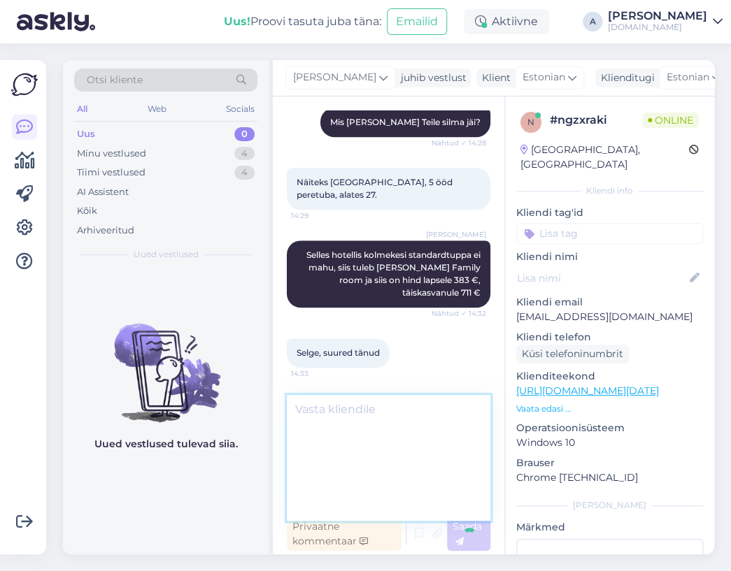
scroll to position [262, 0]
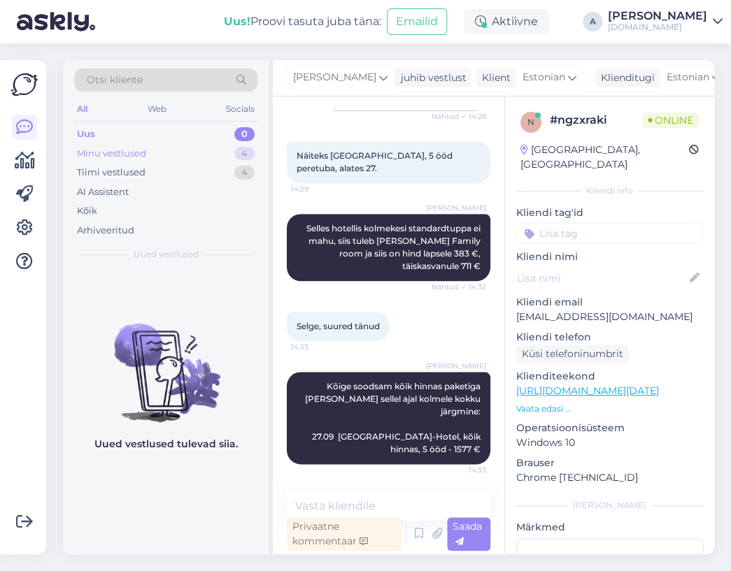
click at [220, 150] on div "Minu vestlused 4" at bounding box center [165, 154] width 183 height 20
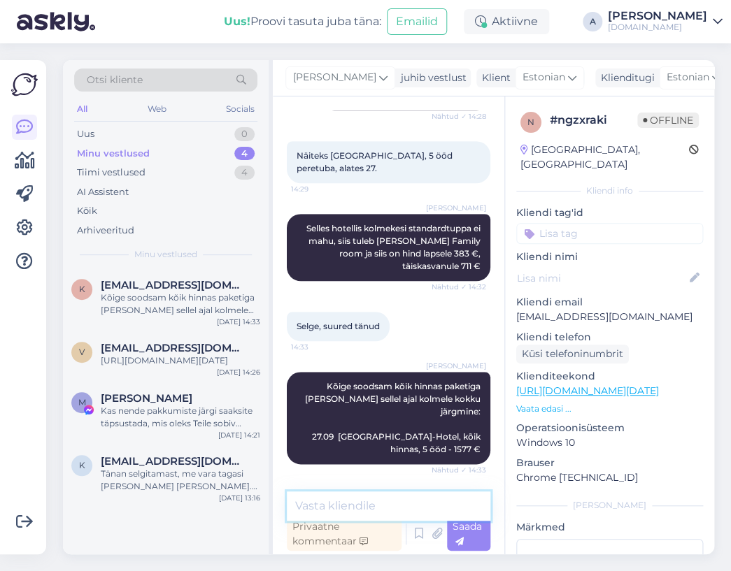
click at [392, 497] on textarea at bounding box center [388, 506] width 203 height 29
type textarea "M"
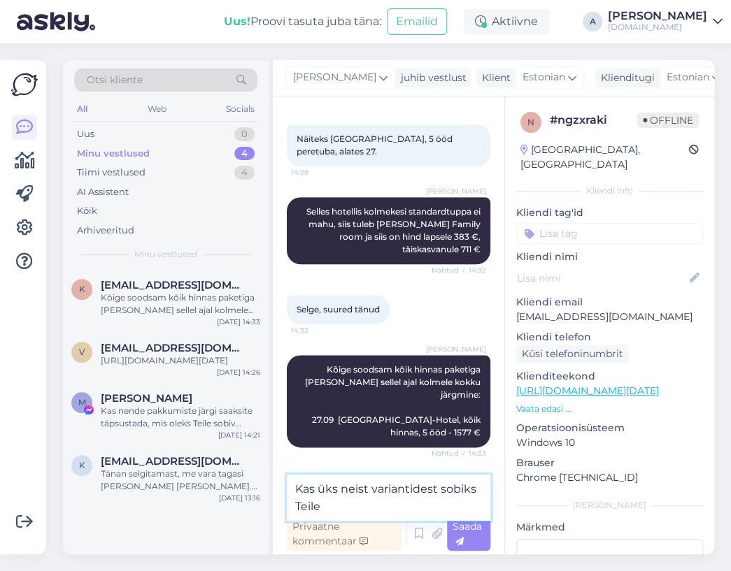
type textarea "Kas üks neist variantidest sobiks Teile?"
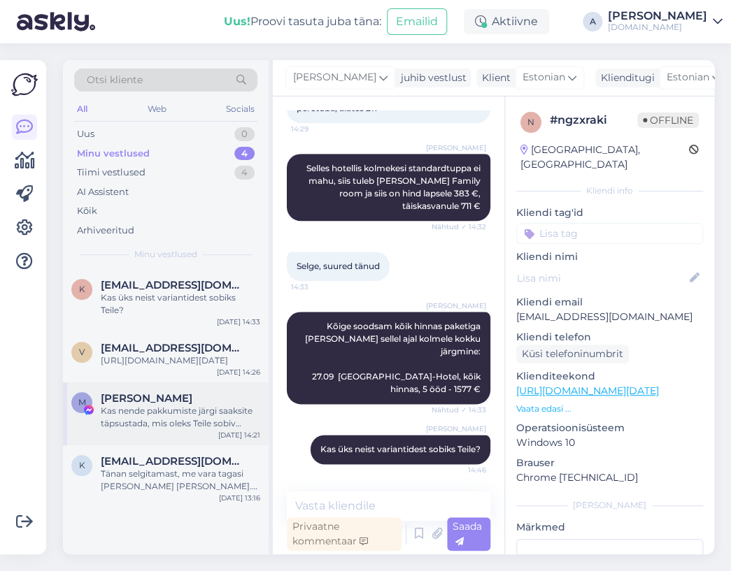
click at [243, 426] on div "Kas nende pakkumiste järgi saaksite täpsustada, mis oleks Teile sobiv eelarve, …" at bounding box center [180, 417] width 159 height 25
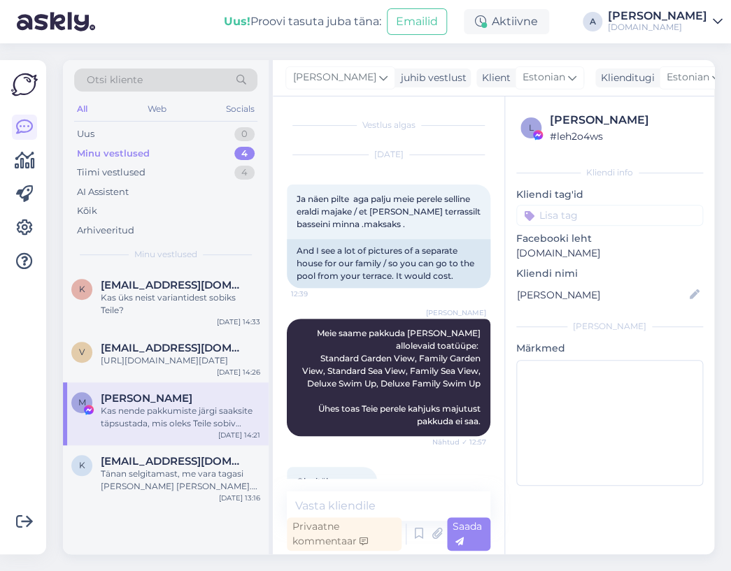
scroll to position [10261, 0]
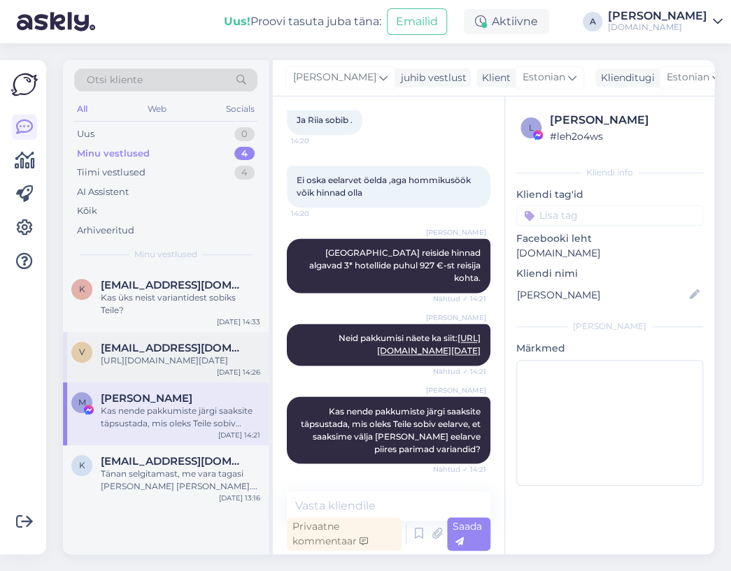
click at [189, 358] on div "[URL][DOMAIN_NAME][DATE]" at bounding box center [180, 361] width 159 height 13
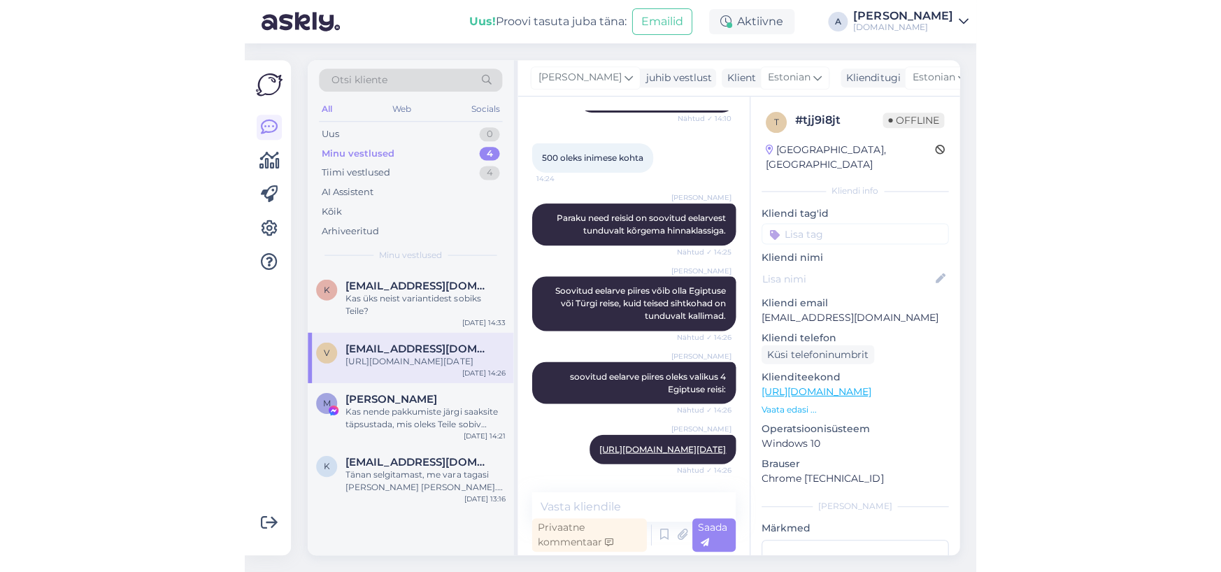
scroll to position [1060, 0]
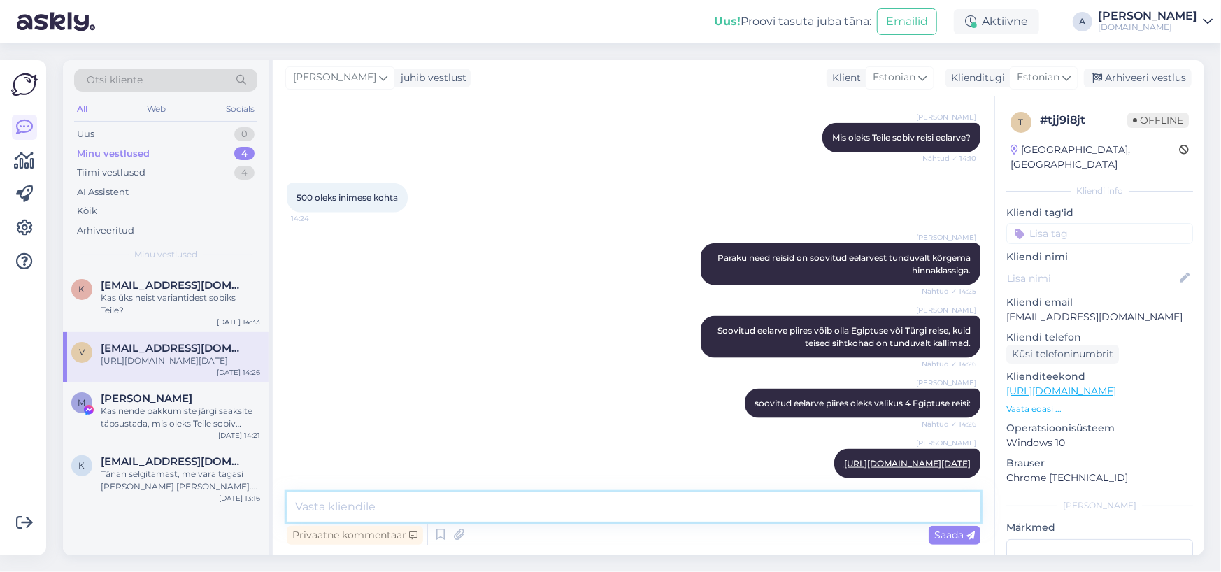
click at [730, 510] on textarea at bounding box center [634, 506] width 694 height 29
type textarea "Kas [PERSON_NAME] pakuks Teile huvi?"
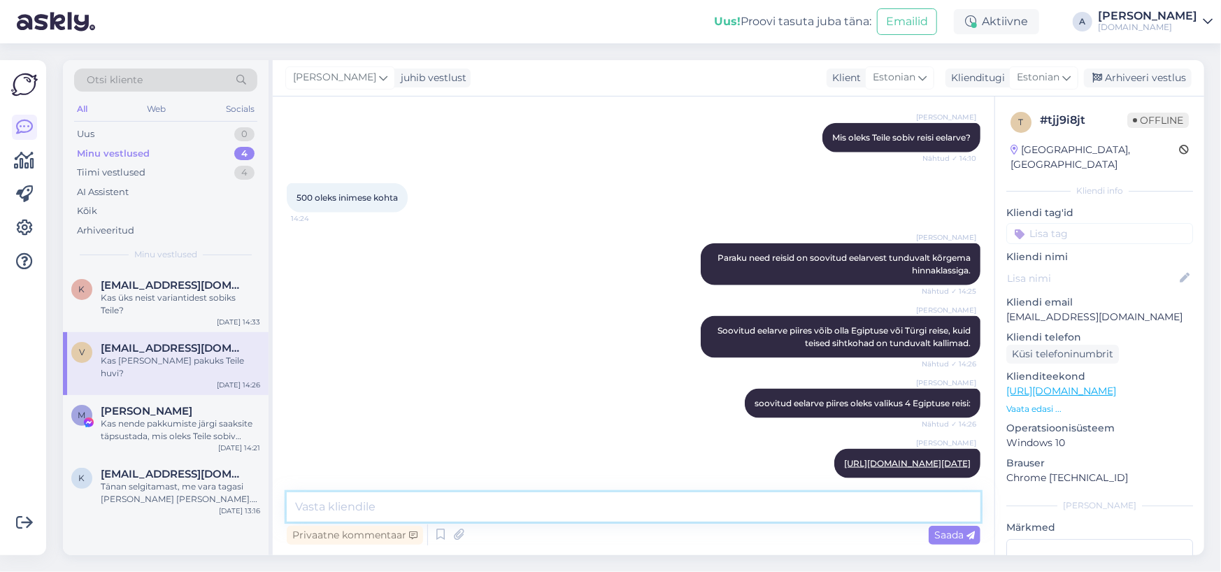
scroll to position [1120, 0]
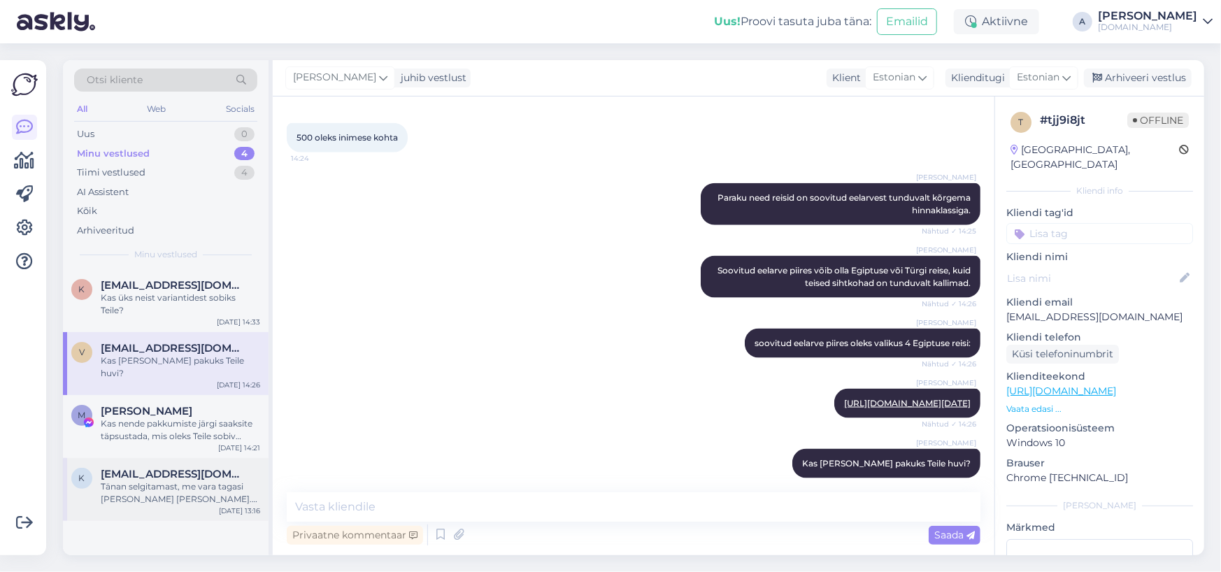
click at [224, 468] on span "[EMAIL_ADDRESS][DOMAIN_NAME]" at bounding box center [173, 474] width 145 height 13
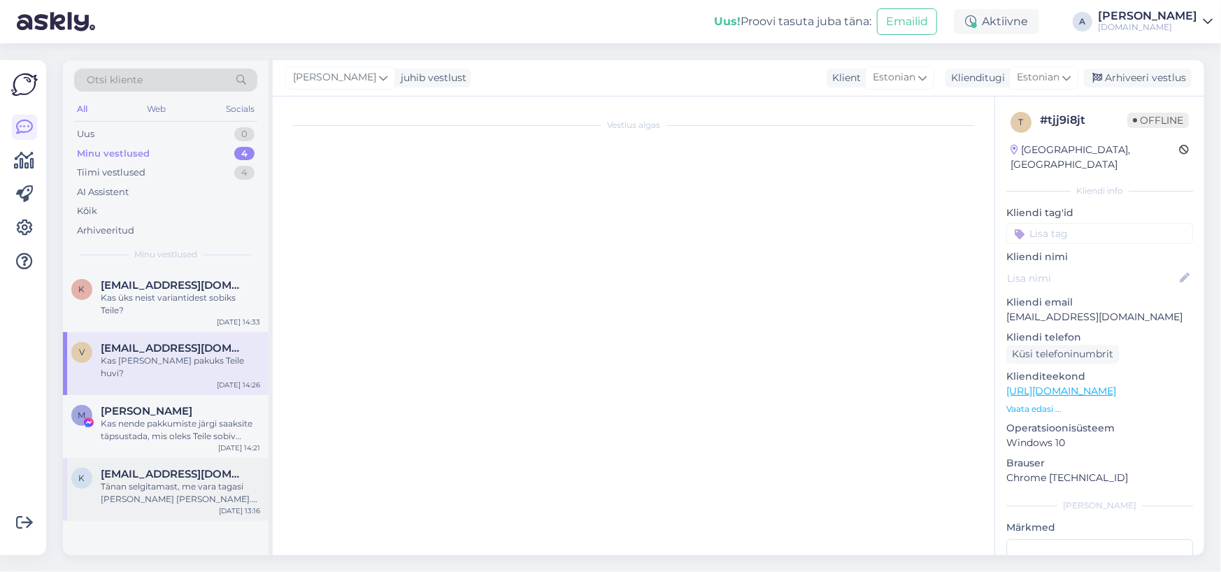
scroll to position [1230, 0]
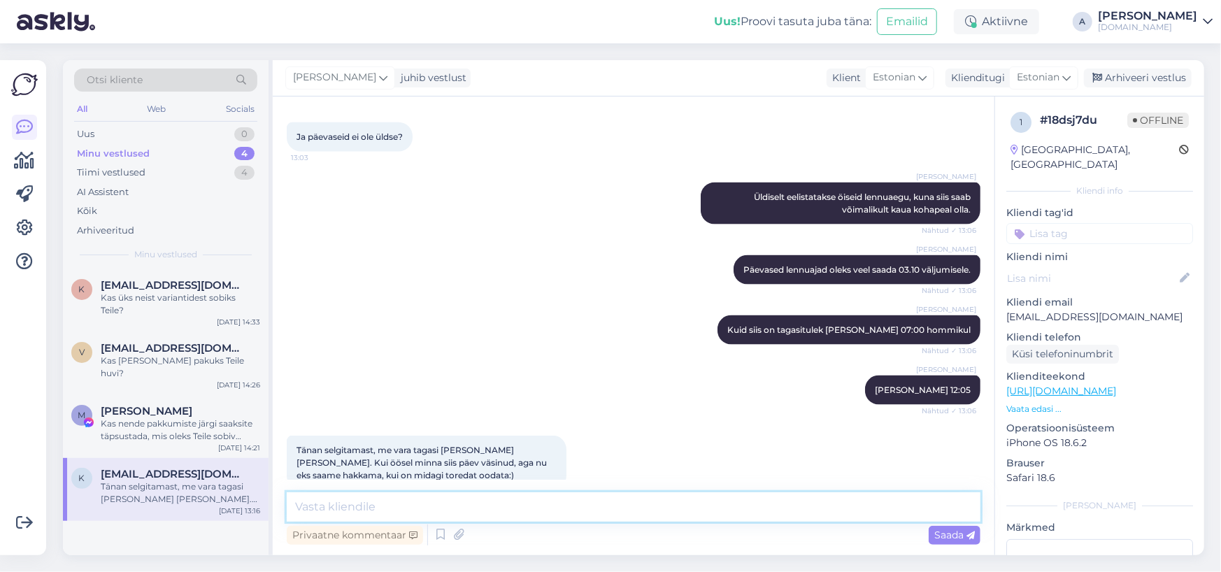
click at [467, 503] on textarea at bounding box center [634, 506] width 694 height 29
type textarea "A"
type textarea "Just nii :) Saadame Teile pakkumised tänase päeva jooksul emailile."
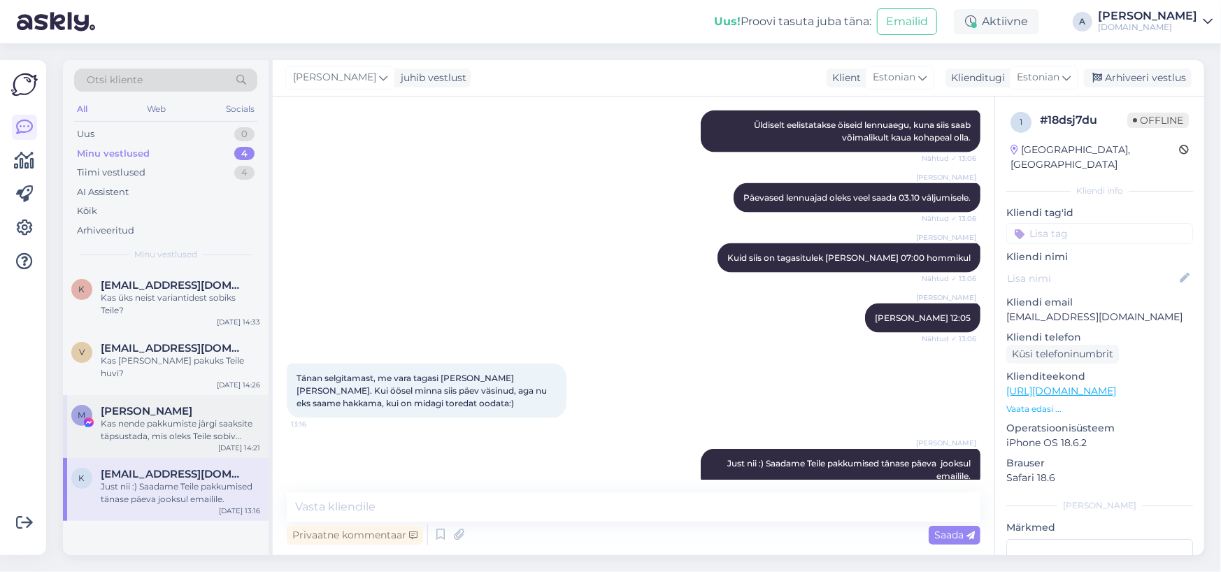
click at [131, 405] on span "[PERSON_NAME]" at bounding box center [147, 411] width 92 height 13
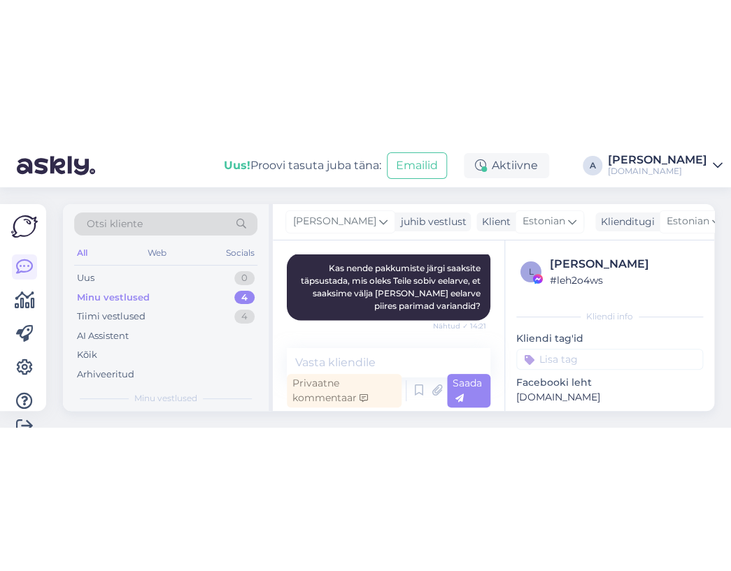
scroll to position [10224, 0]
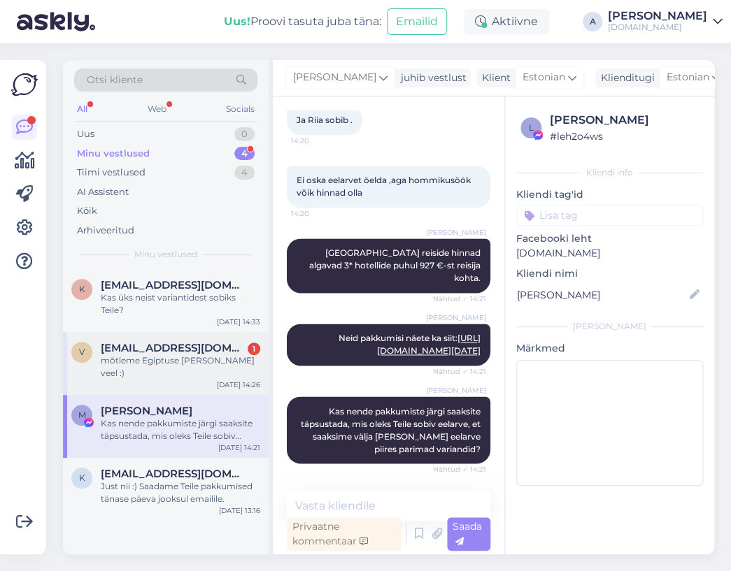
click at [210, 364] on div "v [EMAIL_ADDRESS][DOMAIN_NAME] 1 mõtleme Egiptuse [PERSON_NAME] veel :) [DATE] …" at bounding box center [166, 363] width 206 height 63
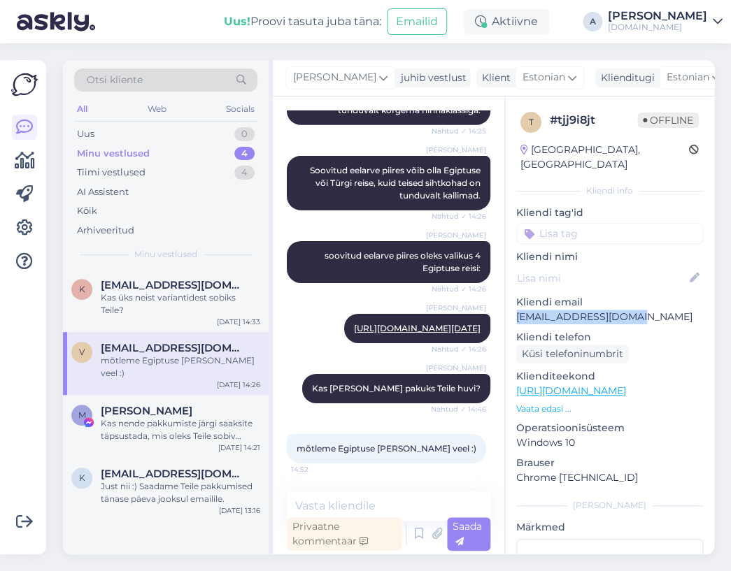
drag, startPoint x: 633, startPoint y: 301, endPoint x: 510, endPoint y: 298, distance: 122.4
click at [510, 298] on div "t # tjj9i8jt Offline [GEOGRAPHIC_DATA], [GEOGRAPHIC_DATA] Kliendi info Kliendi …" at bounding box center [609, 390] width 209 height 589
copy p "[EMAIL_ADDRESS][DOMAIN_NAME]"
click at [190, 480] on div "Just nii :) Saadame Teile pakkumised tänase päeva jooksul emailile." at bounding box center [180, 492] width 159 height 25
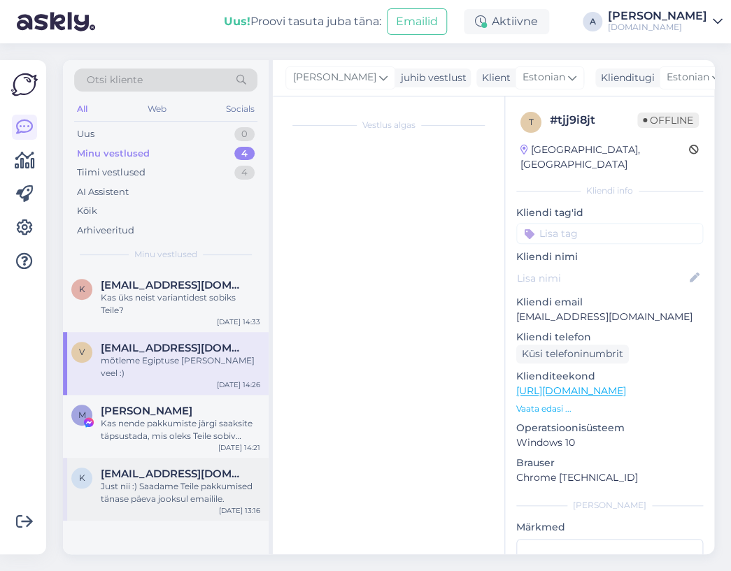
scroll to position [1466, 0]
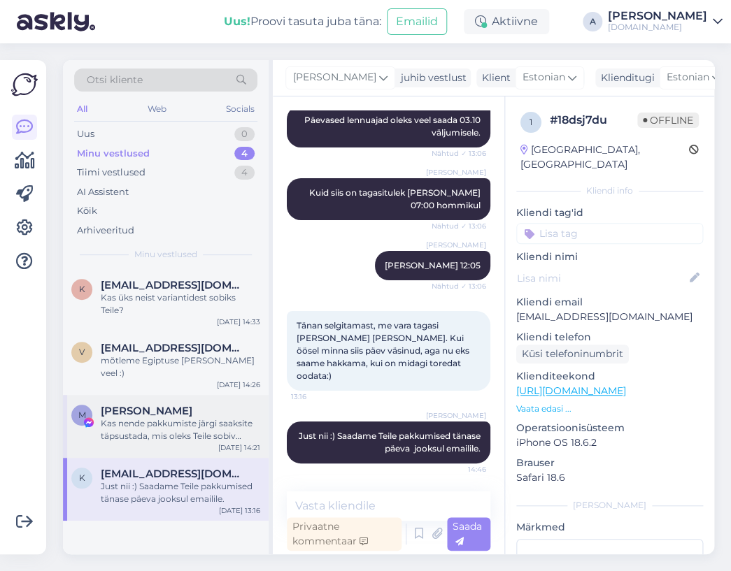
click at [189, 417] on div "Kas nende pakkumiste järgi saaksite täpsustada, mis oleks Teile sobiv eelarve, …" at bounding box center [180, 429] width 159 height 25
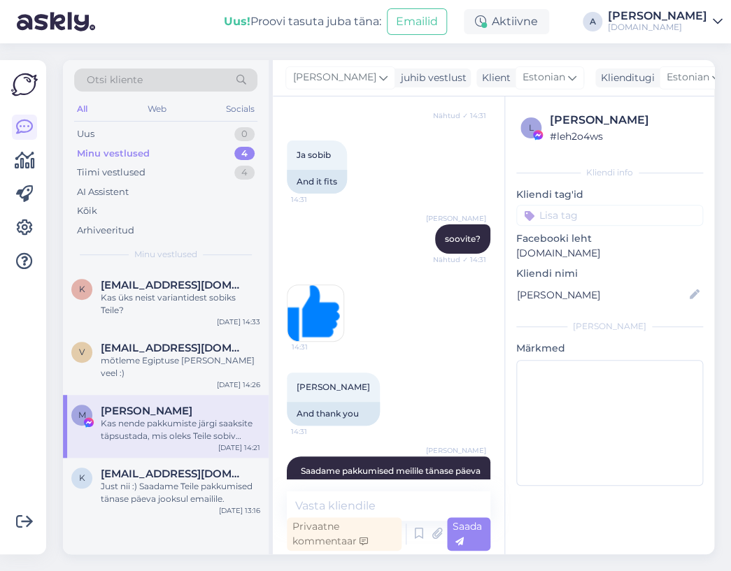
scroll to position [10261, 0]
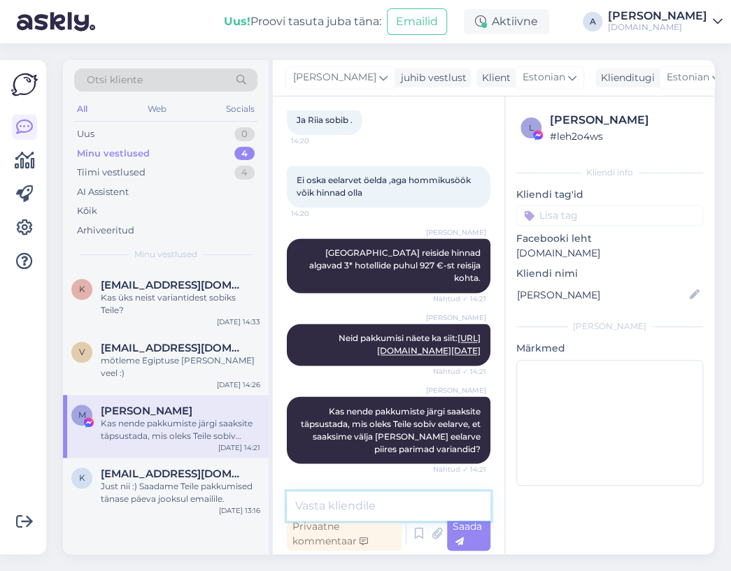
click at [364, 497] on textarea at bounding box center [388, 506] width 203 height 29
type textarea "k"
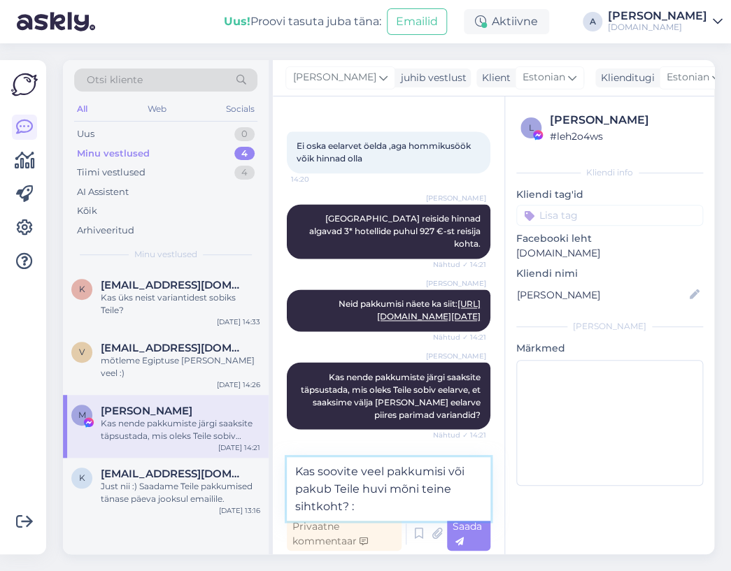
type textarea "Kas soovite veel pakkumisi või pakub Teile huvi mõni teine sihtkoht? :)"
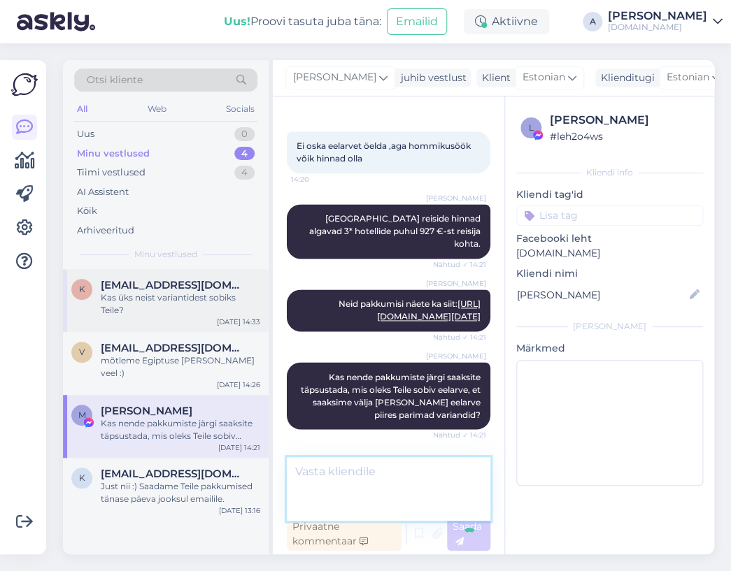
scroll to position [10334, 0]
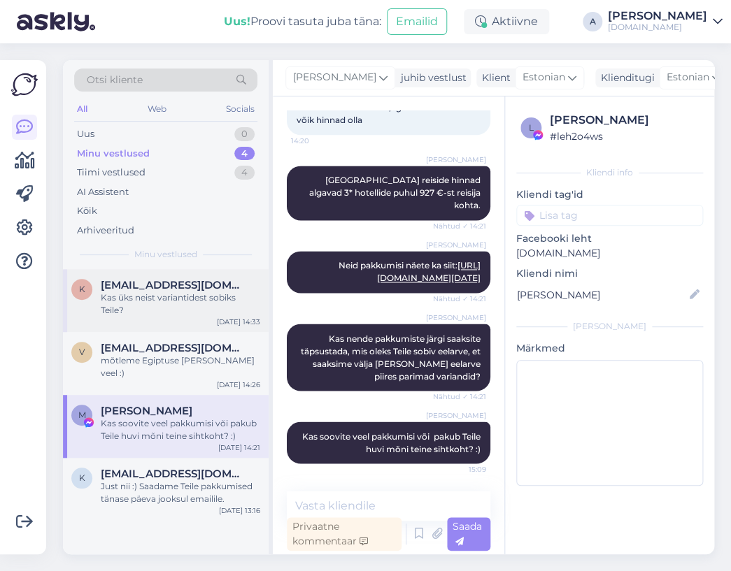
click at [211, 286] on span "[EMAIL_ADDRESS][DOMAIN_NAME]" at bounding box center [173, 285] width 145 height 13
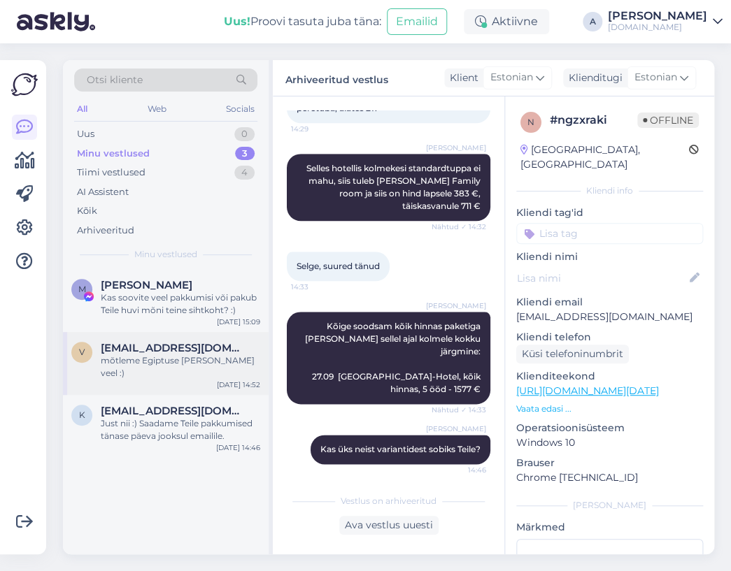
click at [208, 357] on div "mõtleme Egiptuse [PERSON_NAME] veel :)" at bounding box center [180, 367] width 159 height 25
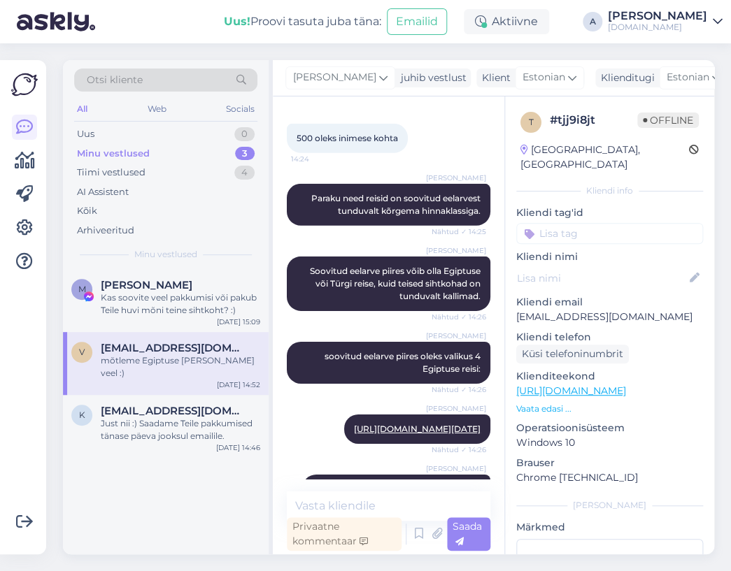
scroll to position [1368, 0]
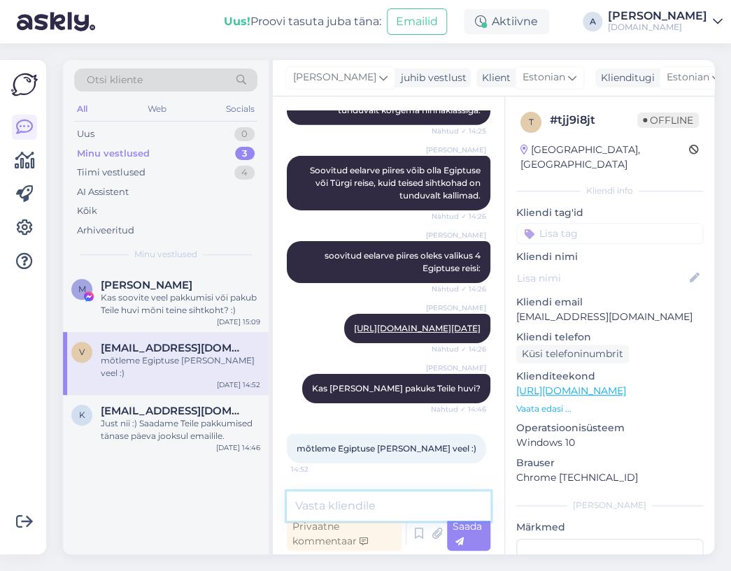
click at [370, 500] on textarea at bounding box center [388, 506] width 203 height 29
click at [428, 505] on textarea "Hästi, kui soovite pakkumisi. Siis" at bounding box center [388, 506] width 203 height 29
drag, startPoint x: 329, startPoint y: 508, endPoint x: 545, endPoint y: 494, distance: 216.5
click at [543, 503] on div "Vestlus algas [DATE] Tere! Sooviks pakkumisi 3-le täiskasvanule [DATE] 7ööd. Ei…" at bounding box center [493, 325] width 441 height 458
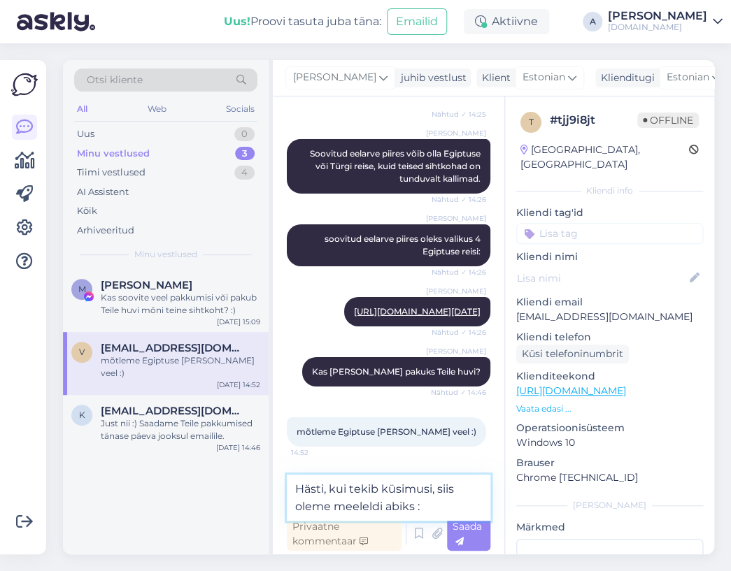
type textarea "Hästi, kui tekib küsimusi, siis oleme meeleldi abiks :)"
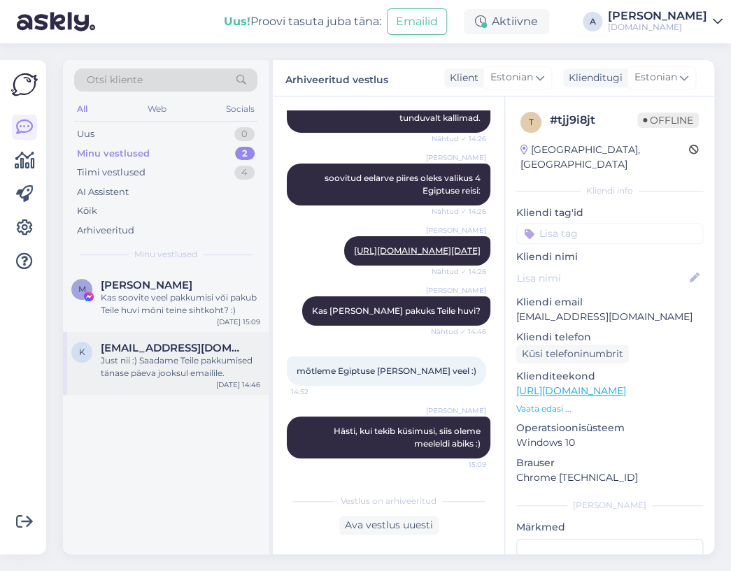
click at [178, 384] on div "k [EMAIL_ADDRESS][DOMAIN_NAME] Just nii :) Saadame Teile pakkumised tänase päev…" at bounding box center [166, 363] width 206 height 63
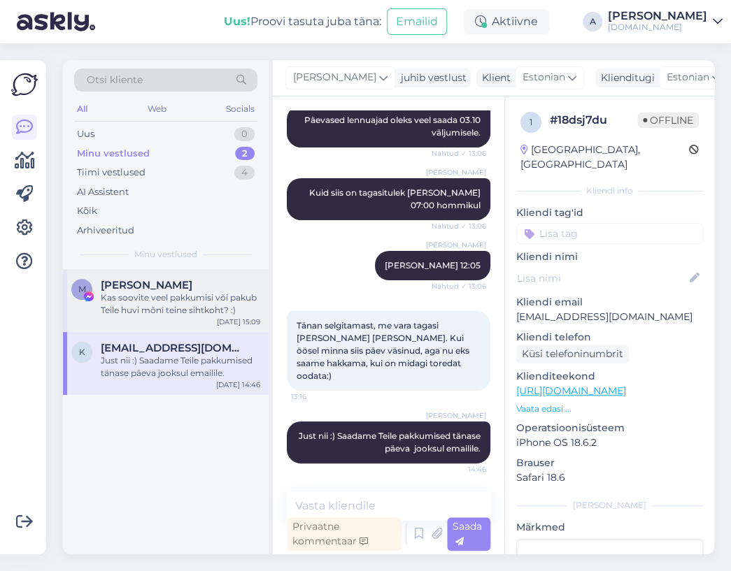
click at [178, 307] on div "Kas soovite veel pakkumisi või pakub Teile huvi mõni teine sihtkoht? :)" at bounding box center [180, 304] width 159 height 25
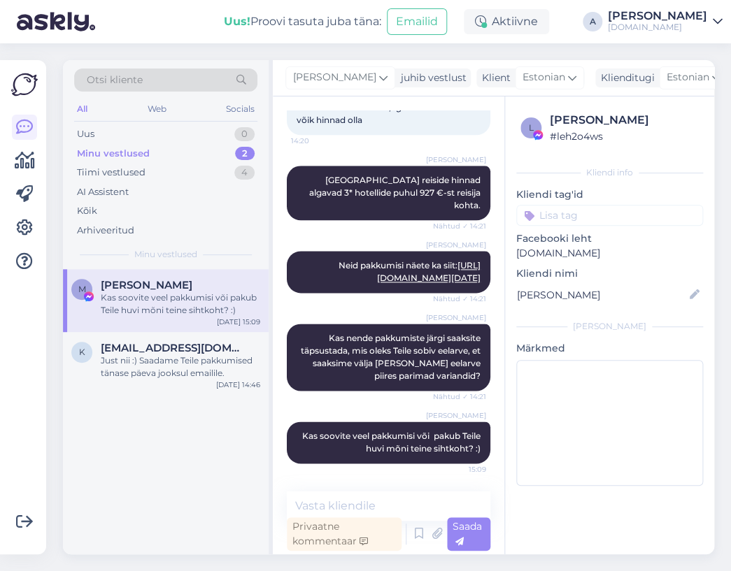
click at [494, 299] on div "Vestlus algas [DATE] [PERSON_NAME] Meie saame pakkuda [PERSON_NAME] allolevaid …" at bounding box center [493, 325] width 441 height 458
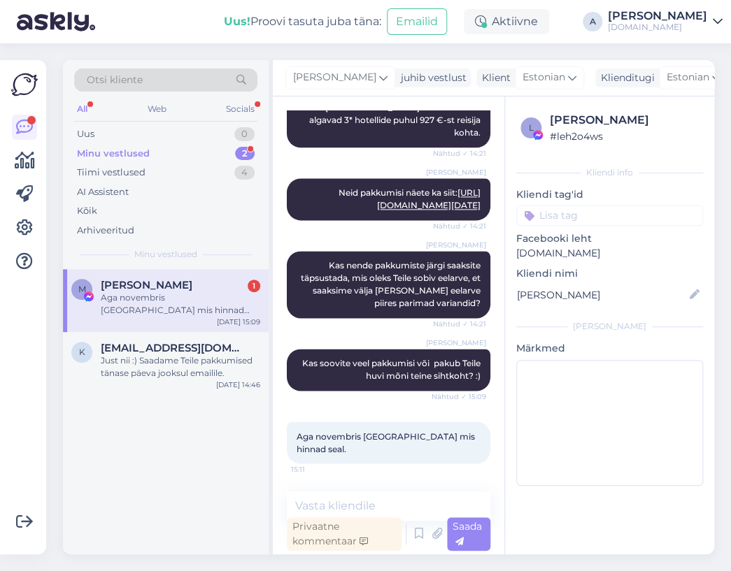
scroll to position [10260, 0]
click at [378, 510] on textarea at bounding box center [388, 506] width 203 height 29
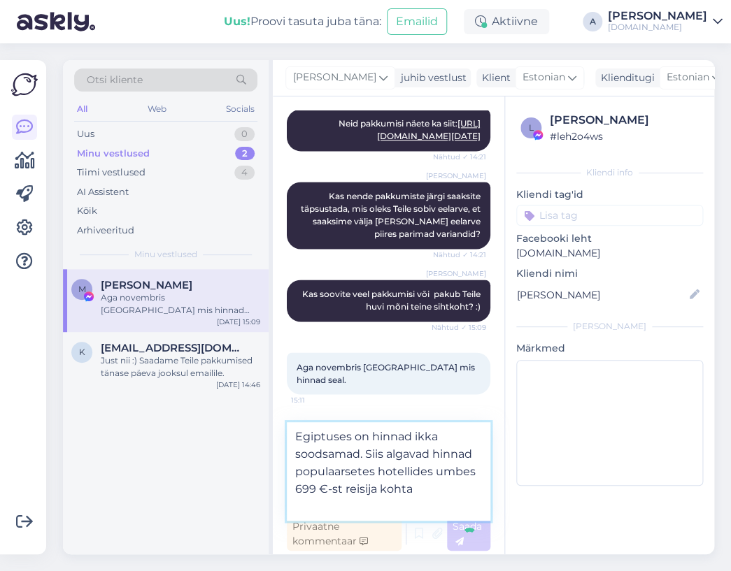
paste textarea "[URL][DOMAIN_NAME][DATE]"
type textarea "Egiptuses on hinnad ikka soodsamad. Siis algavad hinnad populaarsetes hotellide…"
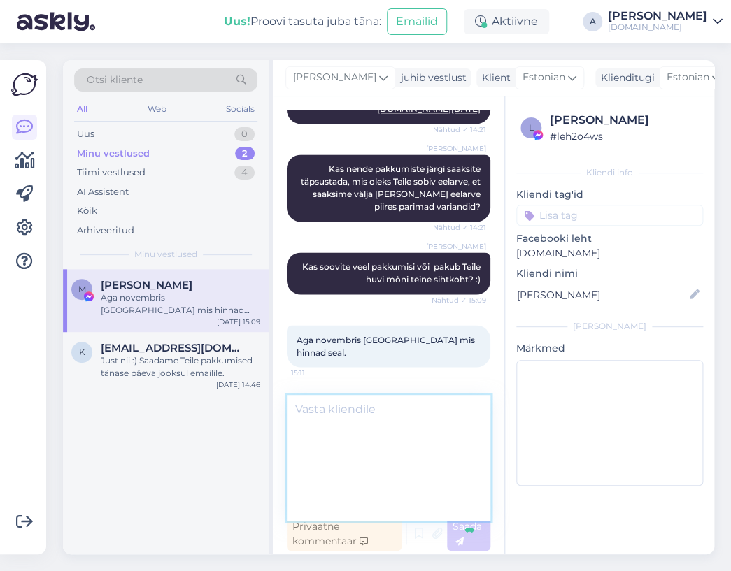
scroll to position [0, 0]
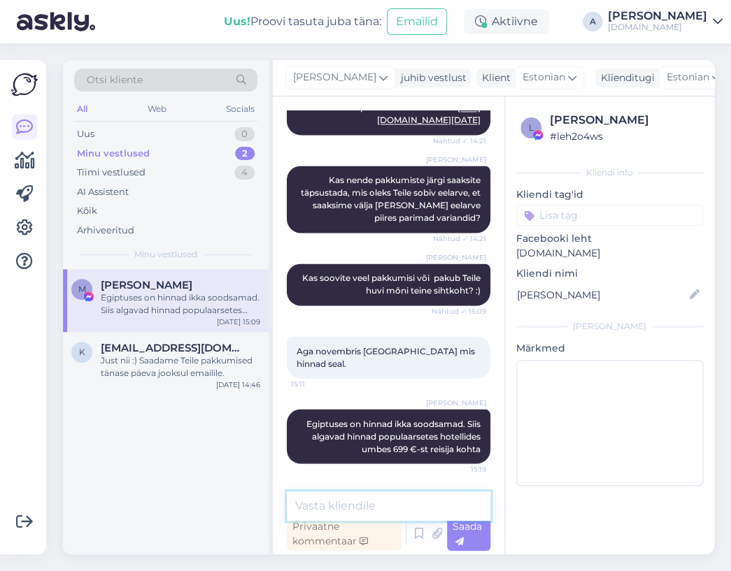
paste textarea "[URL][DOMAIN_NAME][DATE]"
type textarea "[URL][DOMAIN_NAME][DATE]"
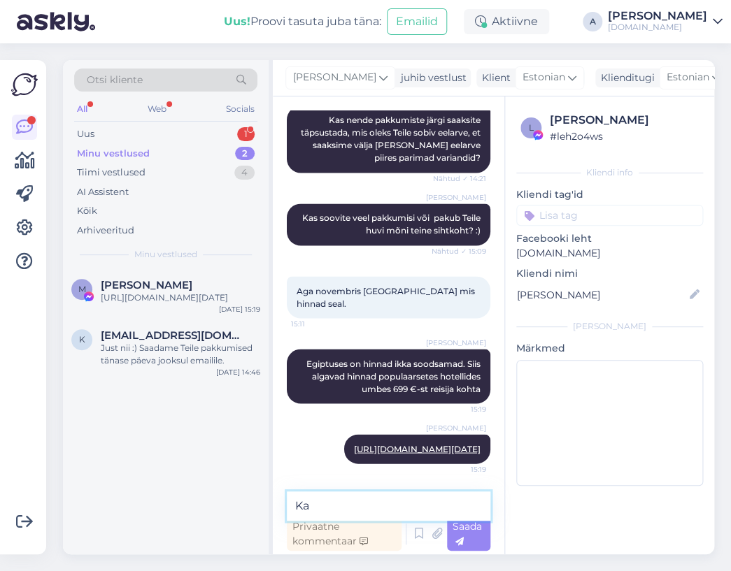
type textarea "K"
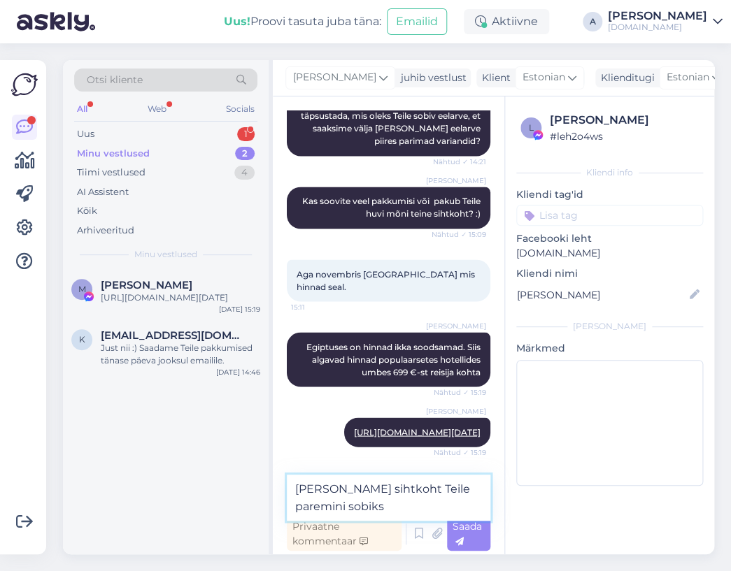
type textarea "[PERSON_NAME] sihtkoht Teile paremini sobiks?"
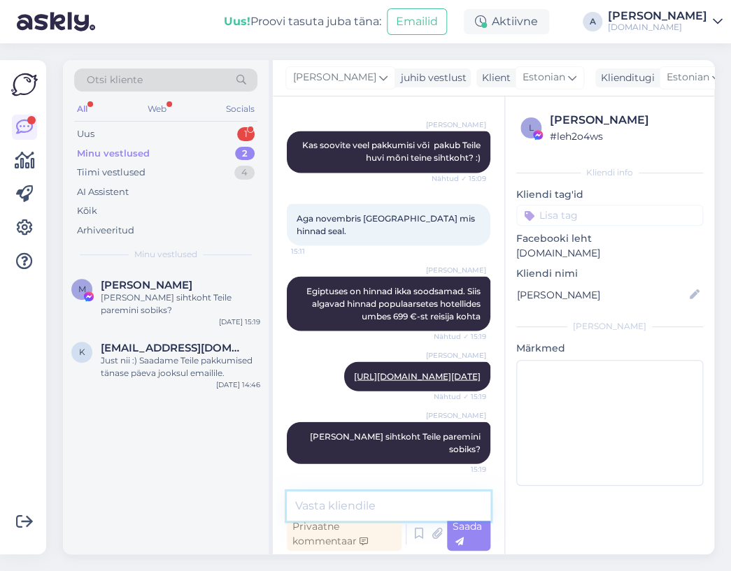
scroll to position [10565, 0]
click at [238, 130] on div "1" at bounding box center [245, 134] width 17 height 14
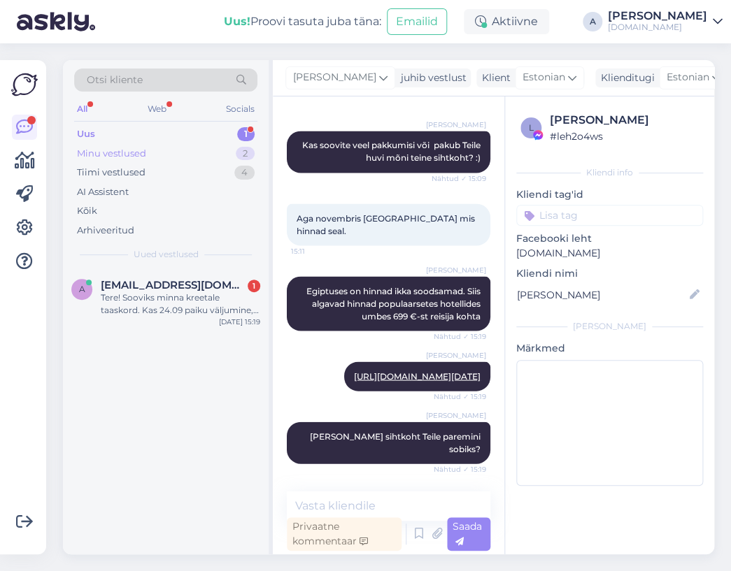
click at [235, 153] on div "Minu vestlused 2" at bounding box center [165, 154] width 183 height 20
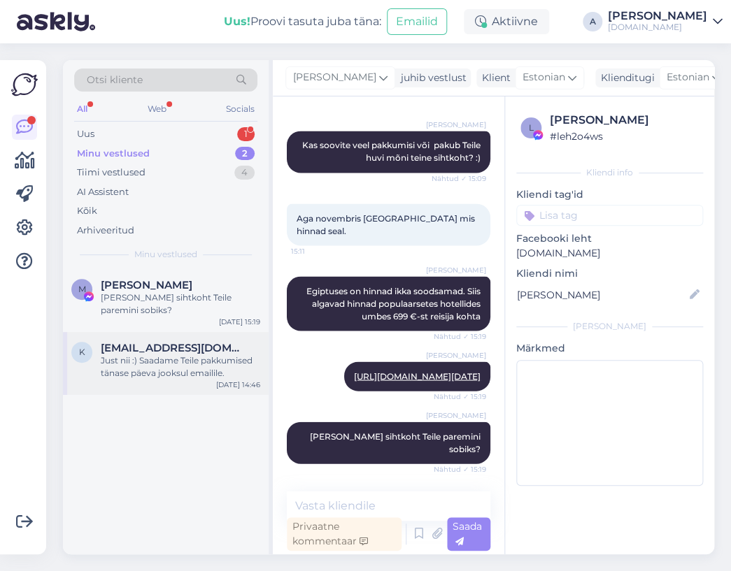
click at [146, 360] on div "Just nii :) Saadame Teile pakkumised tänase päeva jooksul emailile." at bounding box center [180, 367] width 159 height 25
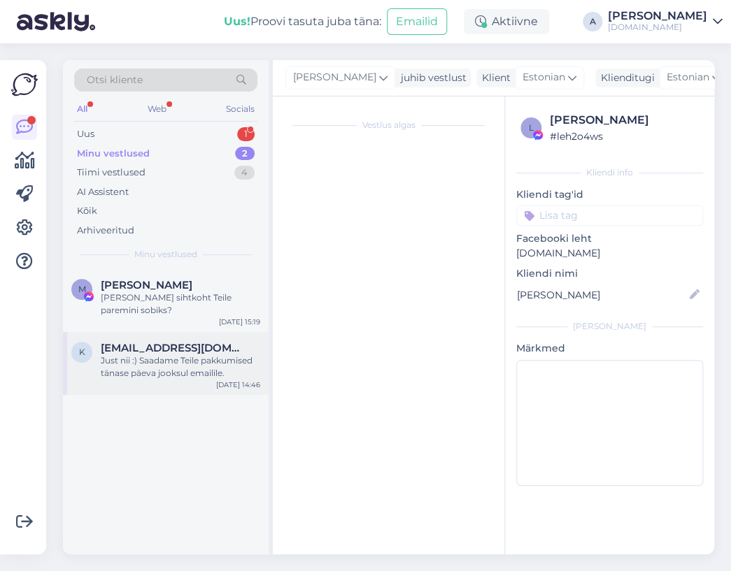
scroll to position [1466, 0]
